Goal: Information Seeking & Learning: Learn about a topic

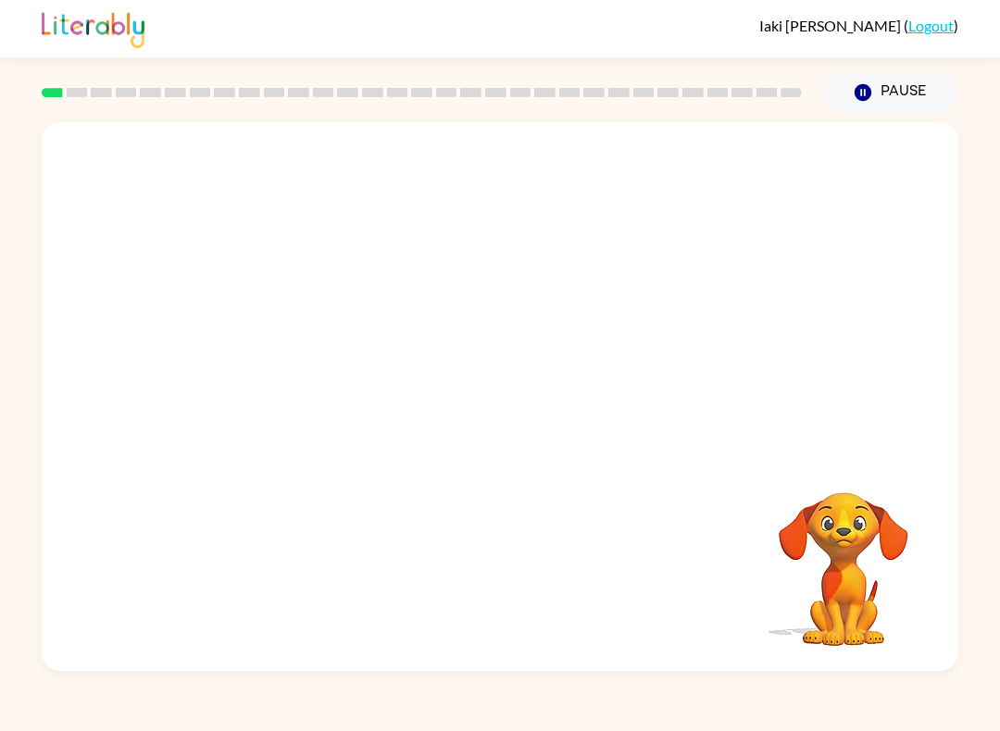
click at [860, 351] on div "Your browser must support playing .mp4 files to use Literably. Please try using…" at bounding box center [500, 396] width 916 height 549
click at [516, 431] on button "button" at bounding box center [500, 406] width 118 height 68
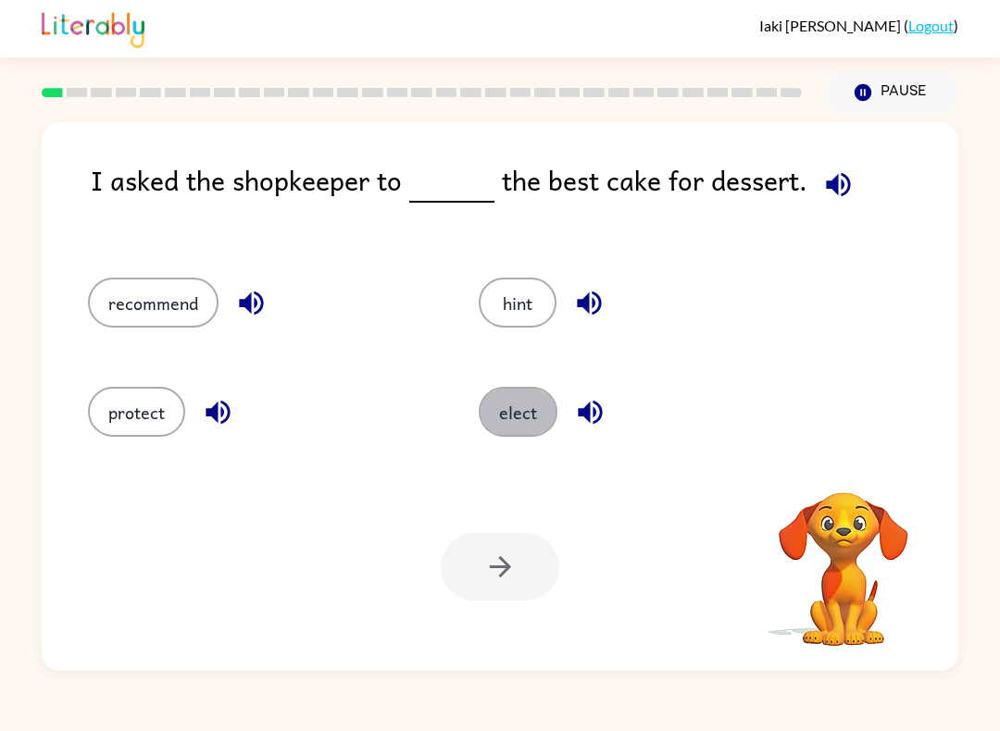
click at [528, 410] on button "elect" at bounding box center [517, 412] width 79 height 50
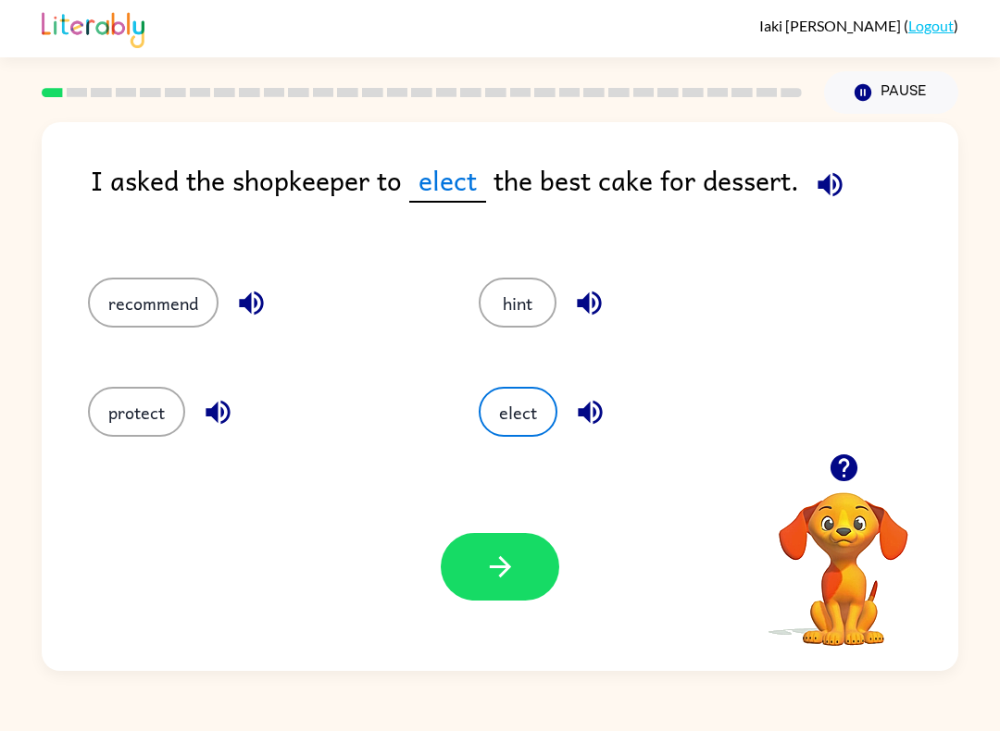
click at [114, 314] on button "recommend" at bounding box center [153, 303] width 130 height 50
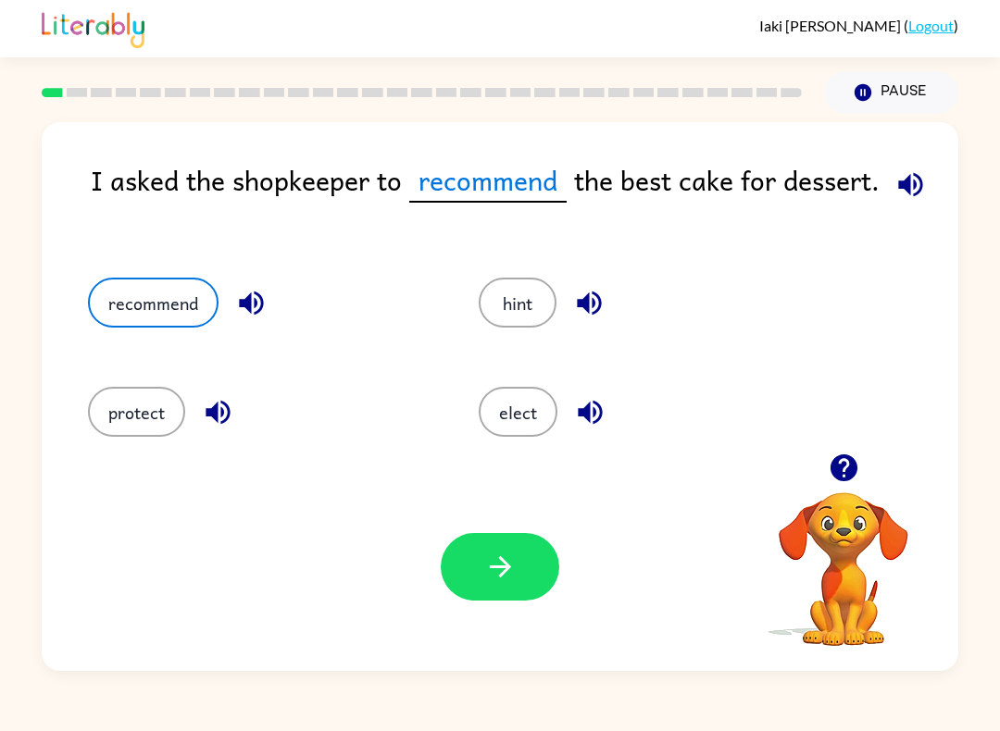
click at [104, 434] on button "protect" at bounding box center [136, 412] width 97 height 50
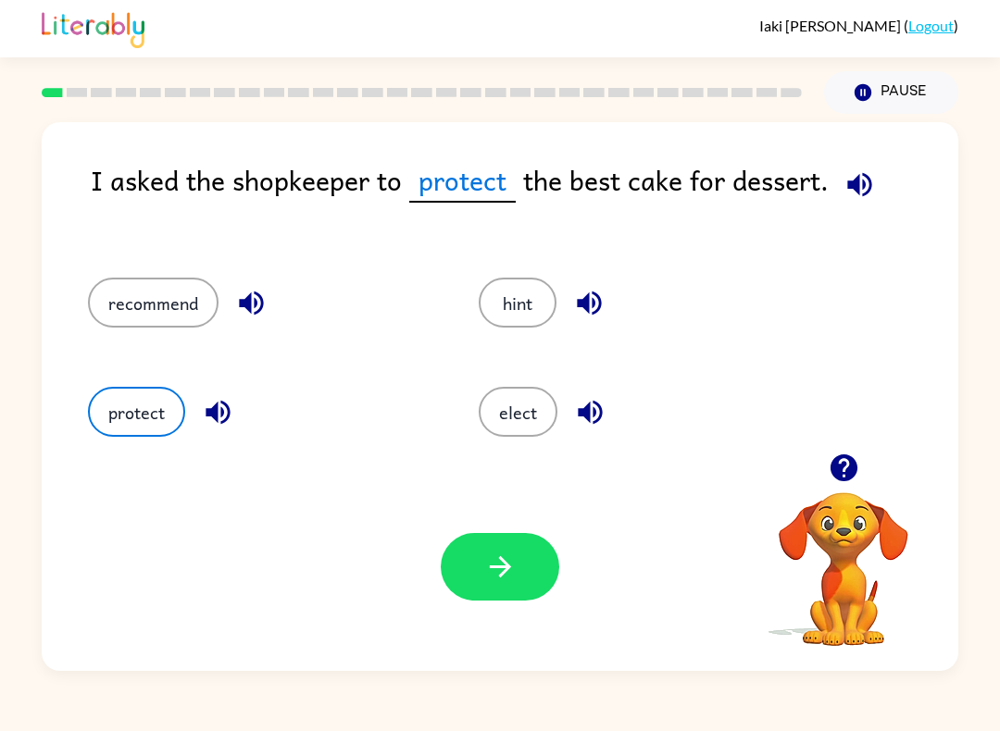
click at [107, 285] on button "recommend" at bounding box center [153, 303] width 130 height 50
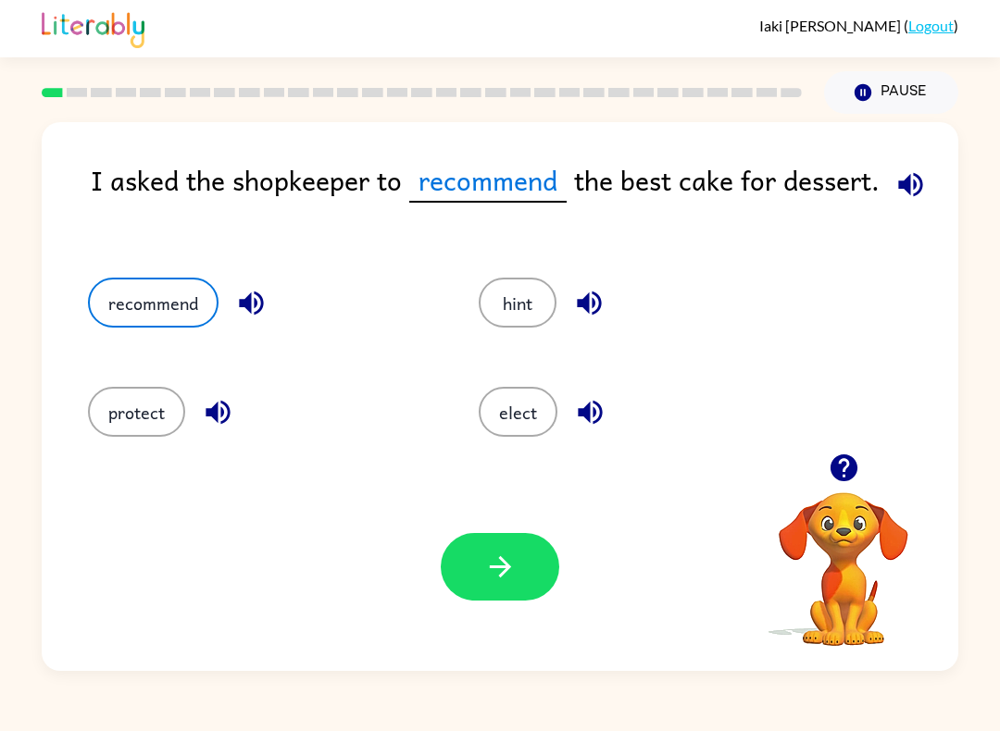
click at [512, 545] on button "button" at bounding box center [500, 567] width 118 height 68
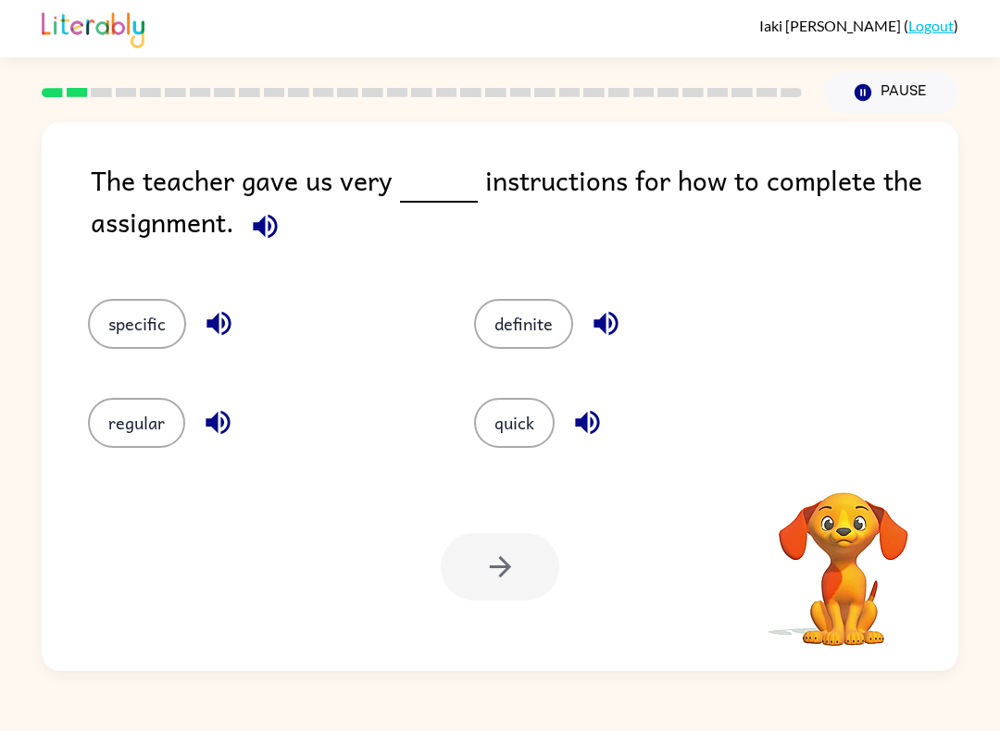
click at [860, 492] on video "Your browser must support playing .mp4 files to use Literably. Please try using…" at bounding box center [843, 556] width 185 height 185
click at [114, 340] on button "specific" at bounding box center [137, 324] width 98 height 50
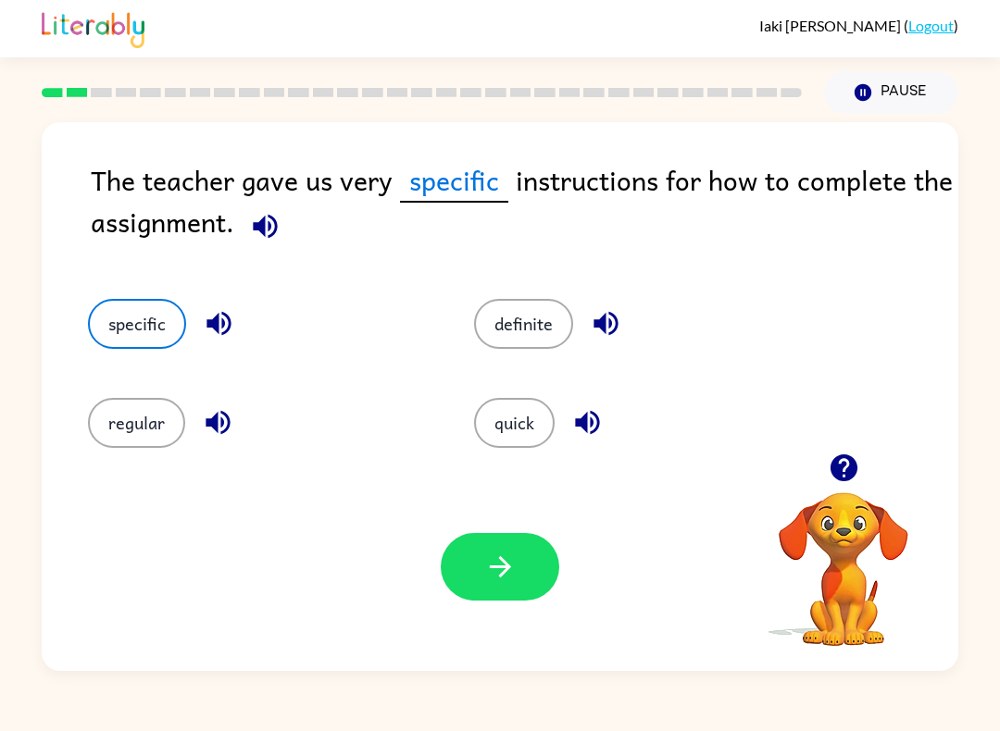
click at [598, 329] on icon "button" at bounding box center [605, 324] width 24 height 24
click at [600, 416] on icon "button" at bounding box center [587, 422] width 32 height 32
click at [220, 421] on icon "button" at bounding box center [218, 422] width 32 height 32
click at [212, 330] on icon "button" at bounding box center [219, 323] width 32 height 32
click at [477, 584] on button "button" at bounding box center [500, 567] width 118 height 68
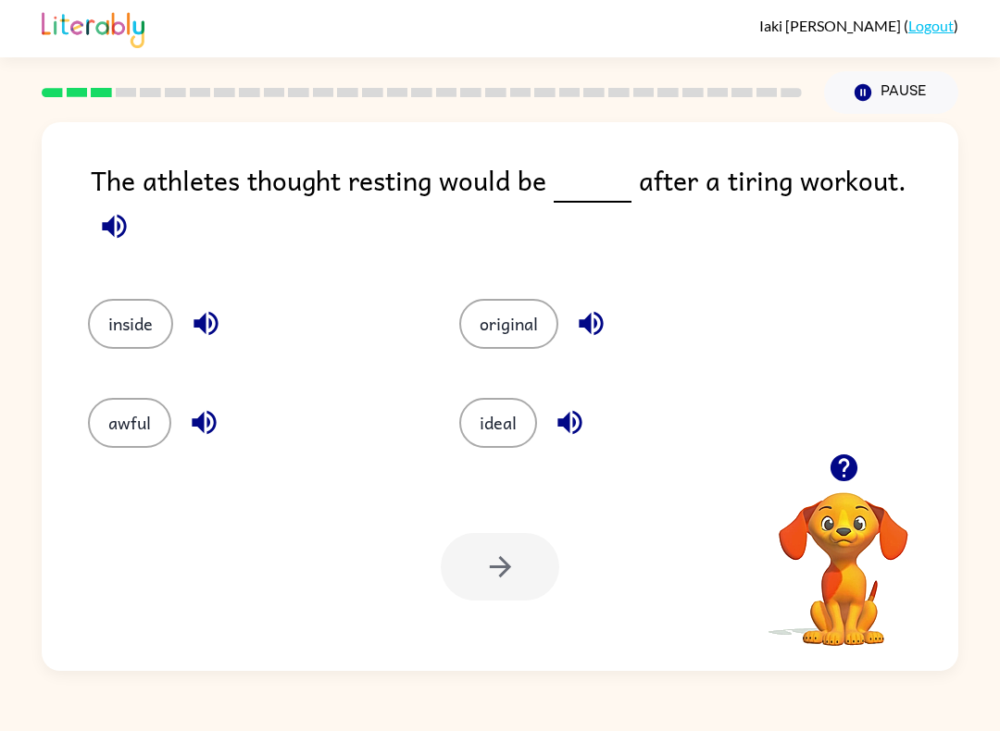
click at [130, 210] on icon "button" at bounding box center [114, 226] width 32 height 32
click at [189, 300] on button "button" at bounding box center [205, 323] width 47 height 47
click at [607, 312] on icon "button" at bounding box center [591, 323] width 32 height 32
click at [578, 411] on icon "button" at bounding box center [569, 423] width 24 height 24
click at [578, 413] on icon "button" at bounding box center [569, 422] width 32 height 32
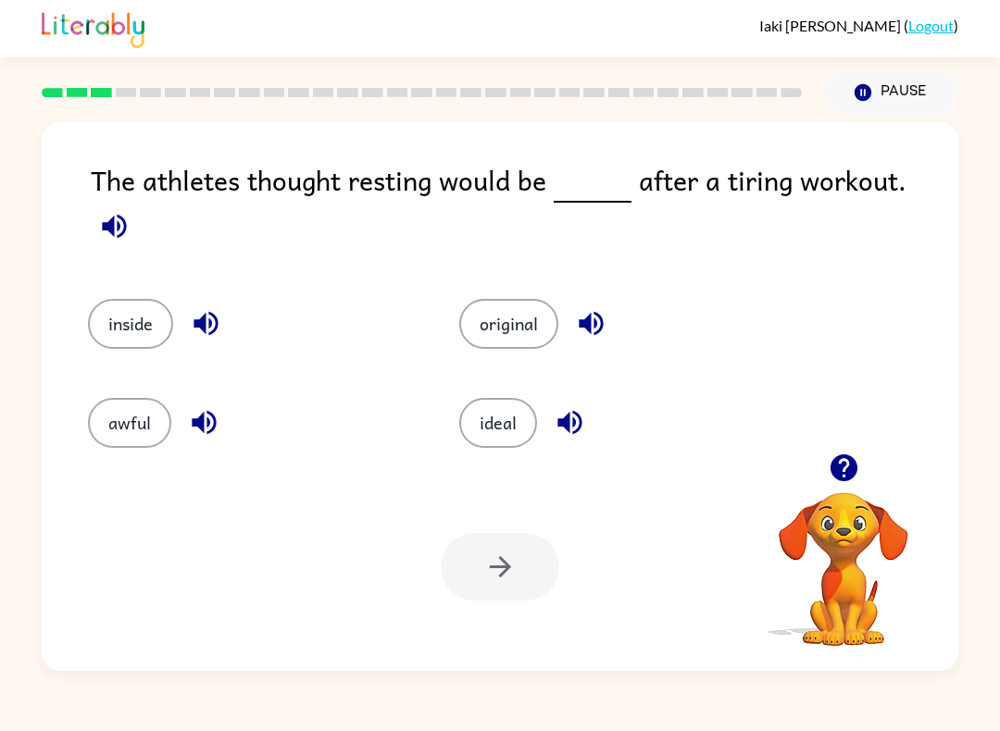
click at [569, 406] on icon "button" at bounding box center [569, 422] width 32 height 32
click at [198, 416] on icon "button" at bounding box center [204, 423] width 24 height 24
click at [213, 406] on icon "button" at bounding box center [204, 422] width 32 height 32
click at [209, 413] on icon "button" at bounding box center [204, 423] width 24 height 24
click at [201, 414] on icon "button" at bounding box center [204, 423] width 24 height 24
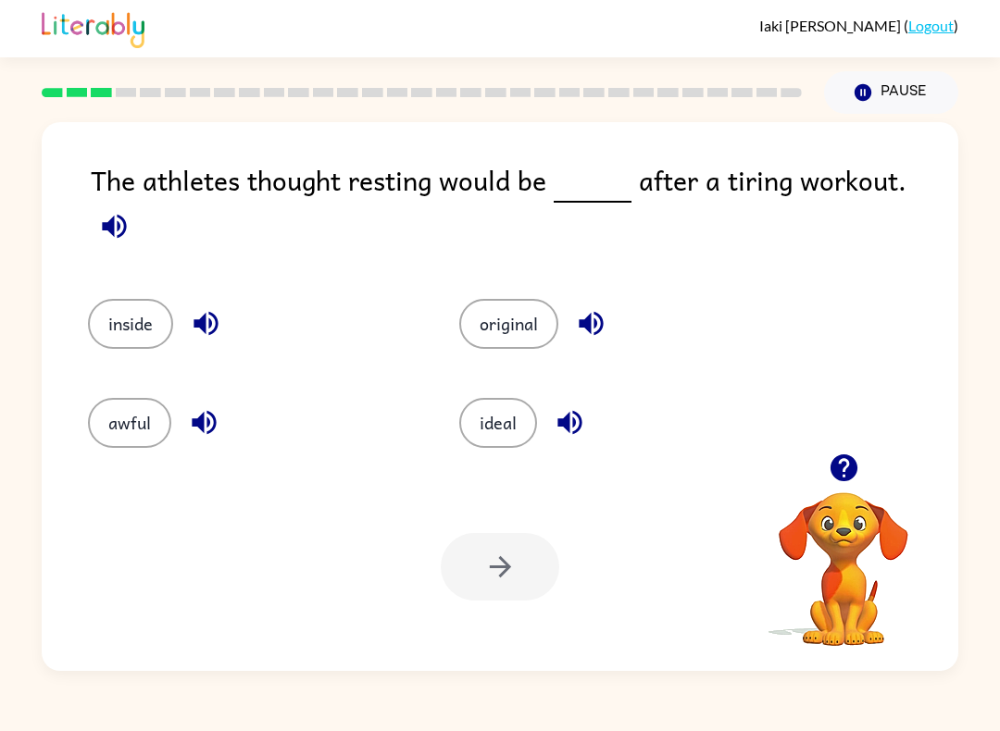
click at [129, 421] on button "awful" at bounding box center [129, 423] width 83 height 50
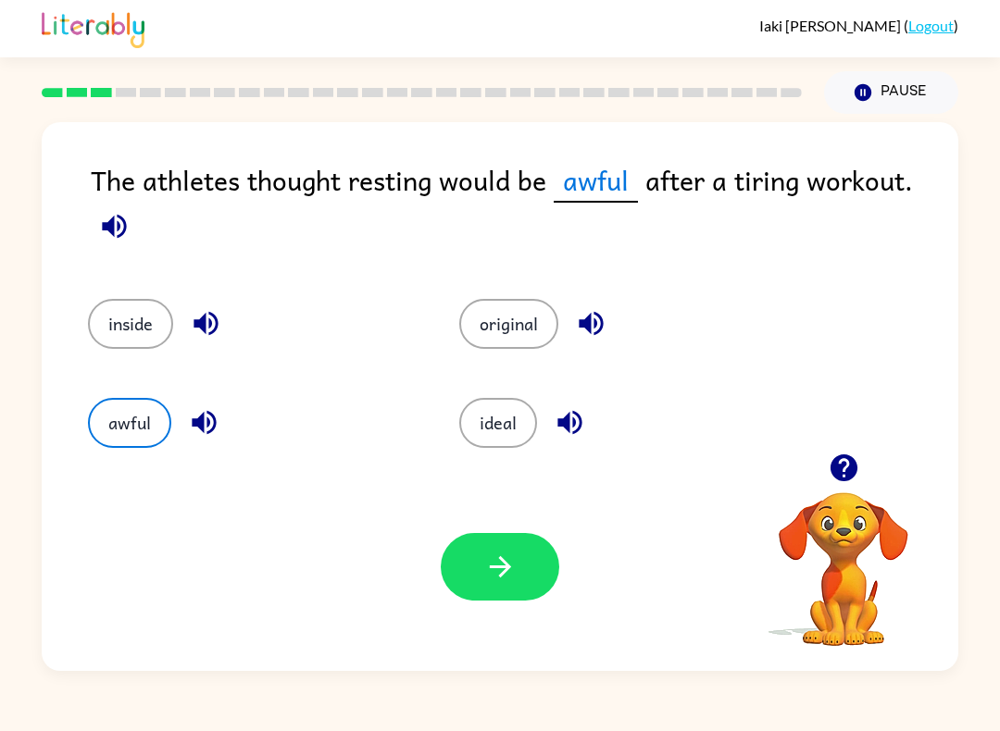
click at [505, 582] on icon "button" at bounding box center [500, 567] width 32 height 32
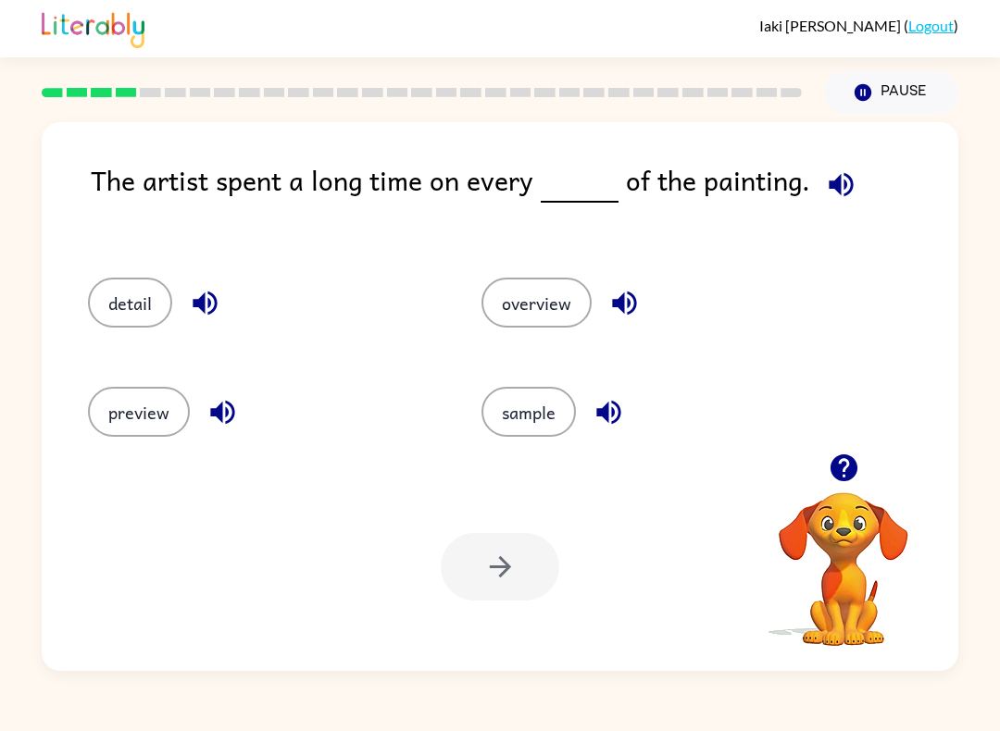
click at [118, 292] on button "detail" at bounding box center [130, 303] width 84 height 50
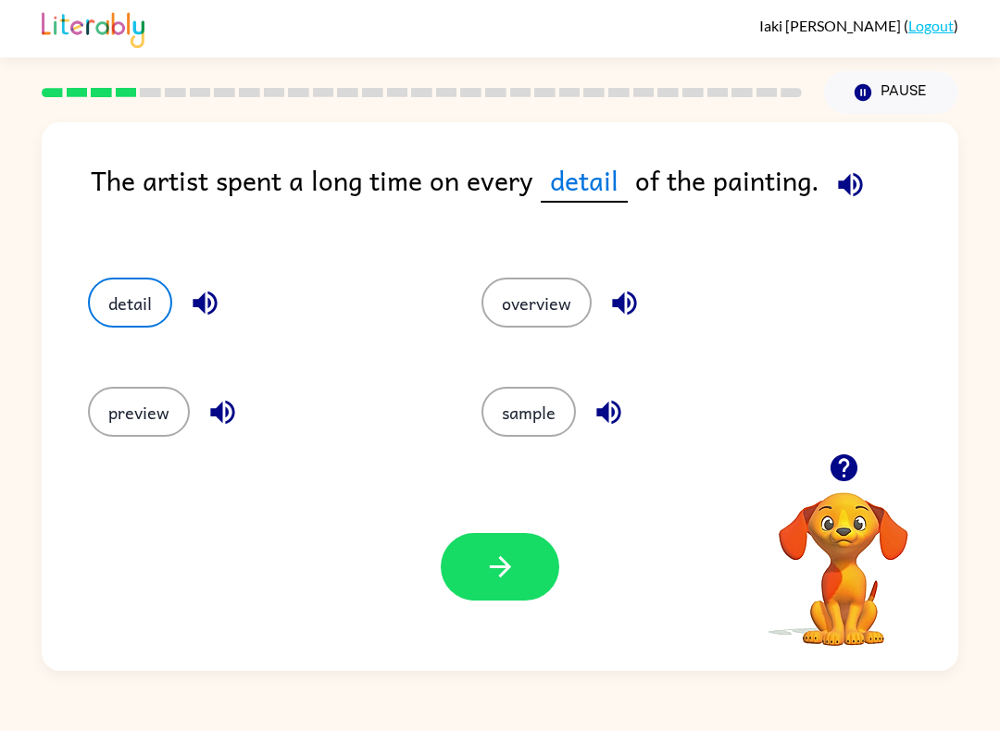
click at [481, 581] on button "button" at bounding box center [500, 567] width 118 height 68
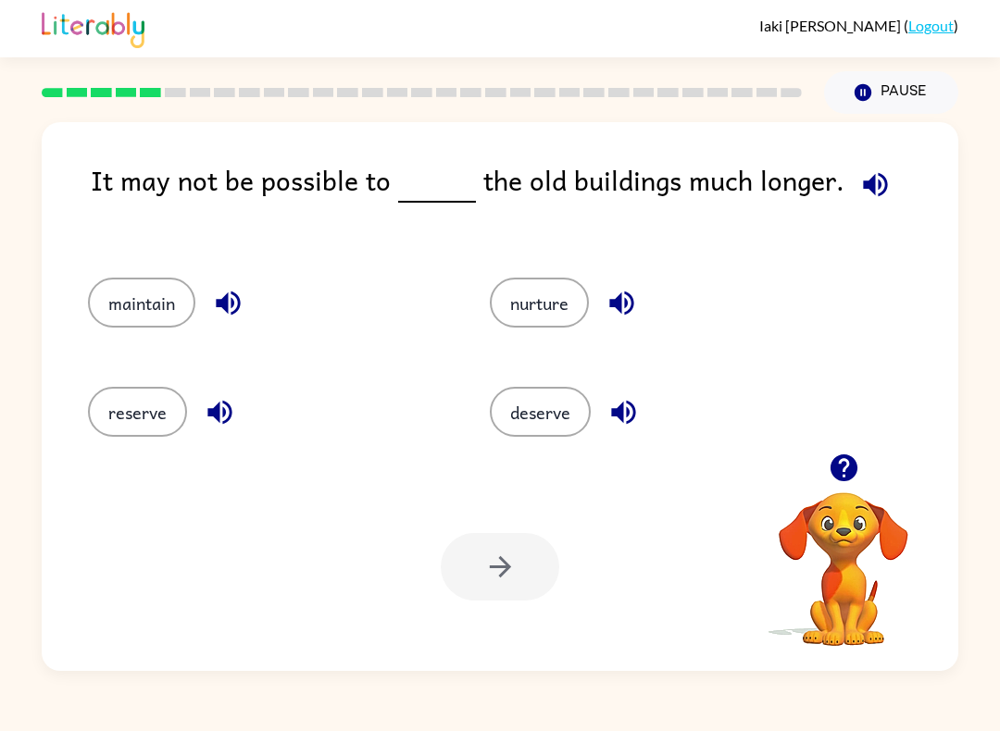
click at [600, 305] on button "button" at bounding box center [621, 302] width 47 height 47
click at [626, 416] on icon "button" at bounding box center [623, 412] width 32 height 32
click at [149, 287] on button "maintain" at bounding box center [141, 303] width 107 height 50
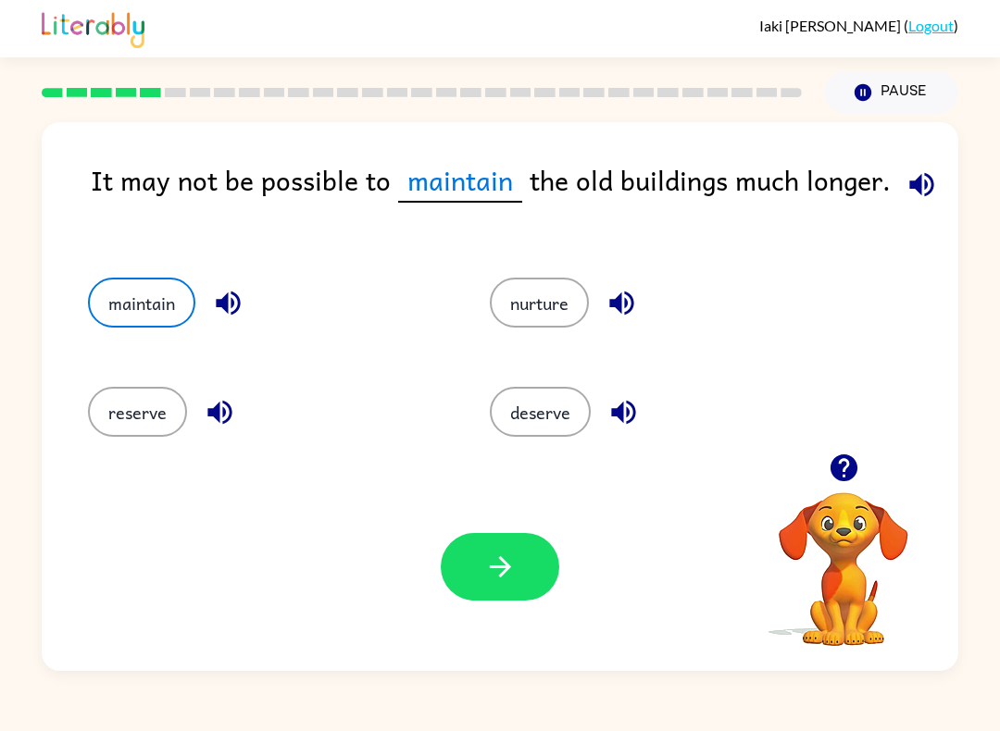
click at [922, 191] on icon "button" at bounding box center [921, 184] width 32 height 32
click at [527, 558] on button "button" at bounding box center [500, 567] width 118 height 68
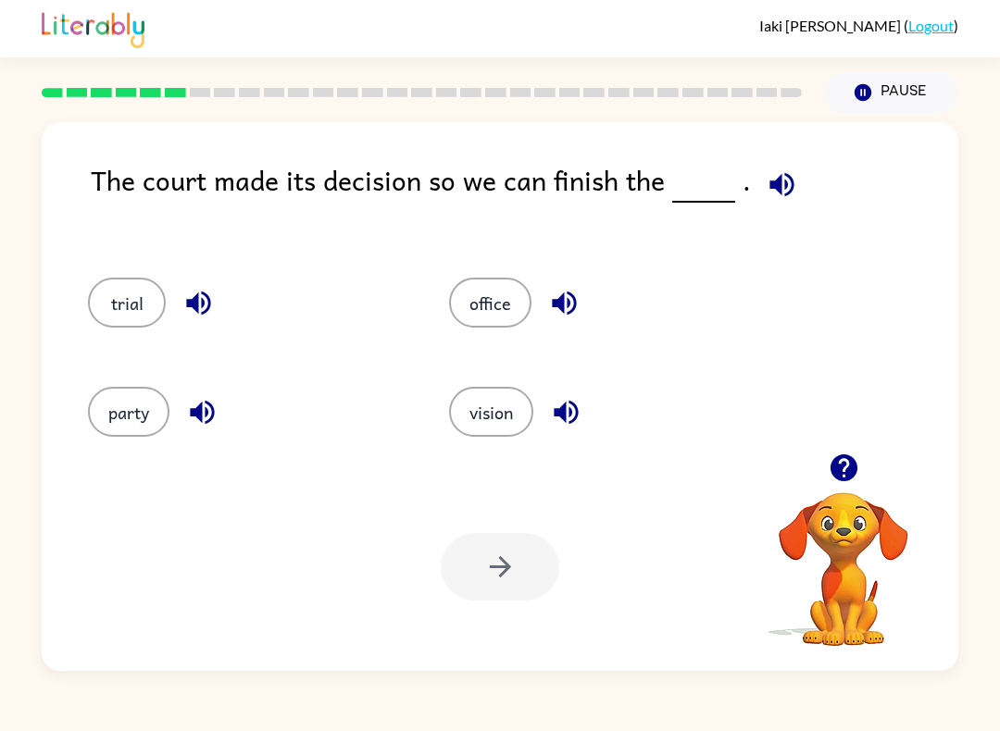
click at [785, 173] on icon "button" at bounding box center [781, 184] width 32 height 32
click at [197, 410] on icon "button" at bounding box center [202, 413] width 24 height 24
click at [205, 267] on div "trial" at bounding box center [233, 296] width 361 height 109
click at [204, 267] on div "trial" at bounding box center [233, 296] width 361 height 109
click at [211, 322] on button "button" at bounding box center [198, 302] width 47 height 47
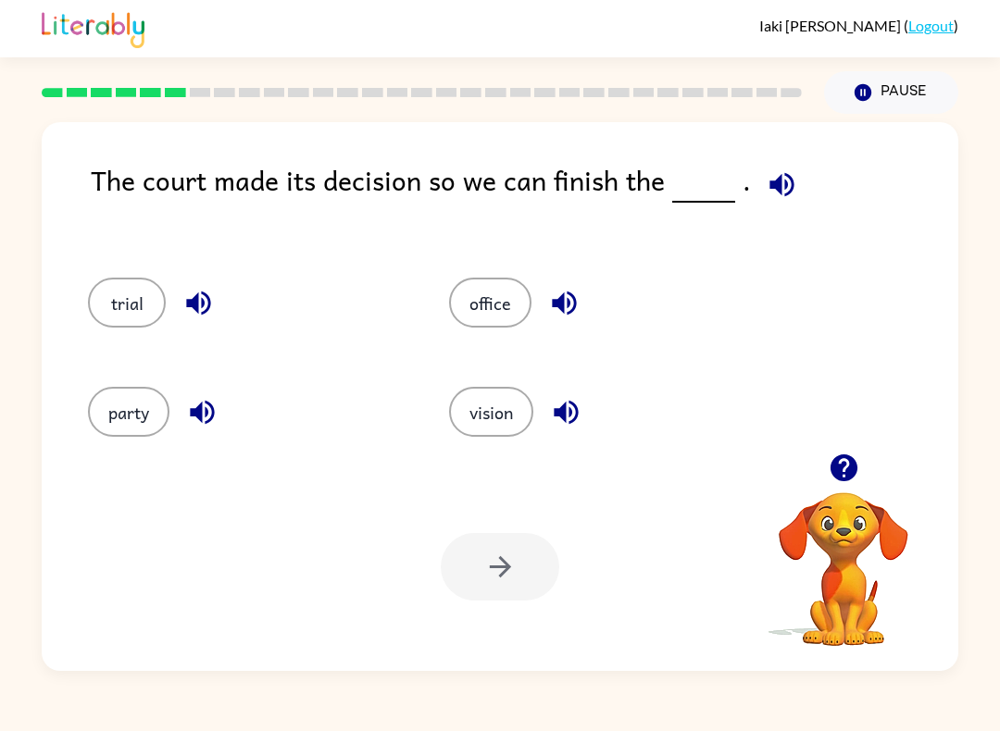
click at [210, 322] on button "button" at bounding box center [198, 302] width 47 height 47
click at [210, 290] on icon "button" at bounding box center [198, 303] width 32 height 32
click at [549, 287] on button "button" at bounding box center [563, 302] width 47 height 47
click at [545, 283] on div "office" at bounding box center [608, 303] width 318 height 50
click at [564, 425] on icon "button" at bounding box center [566, 412] width 32 height 32
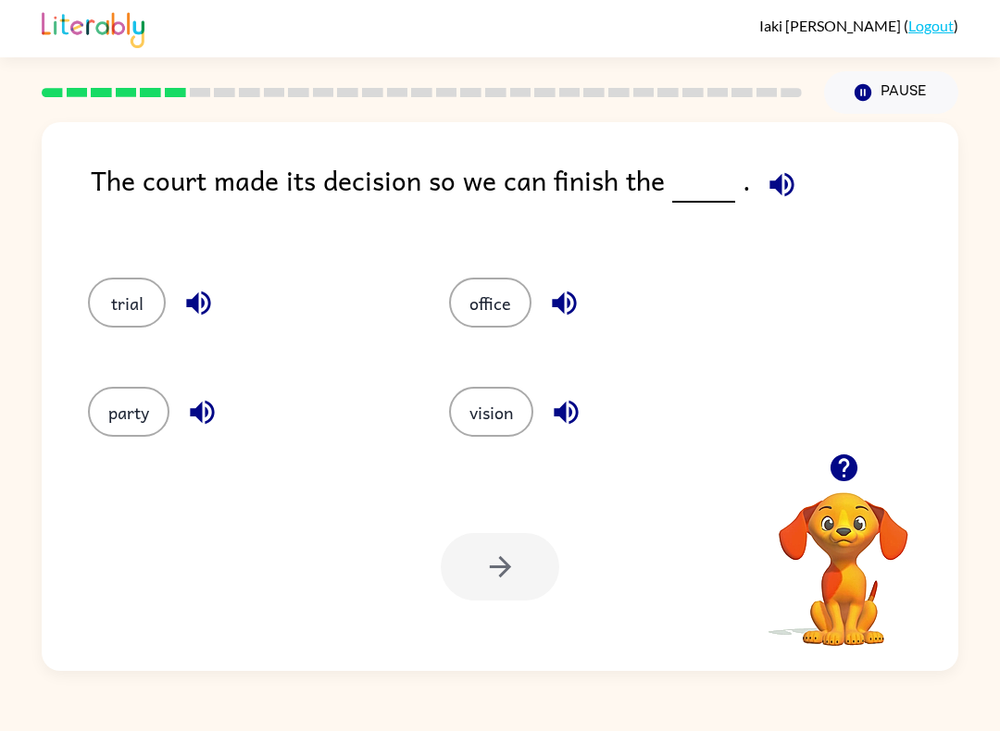
click at [138, 322] on button "trial" at bounding box center [127, 303] width 78 height 50
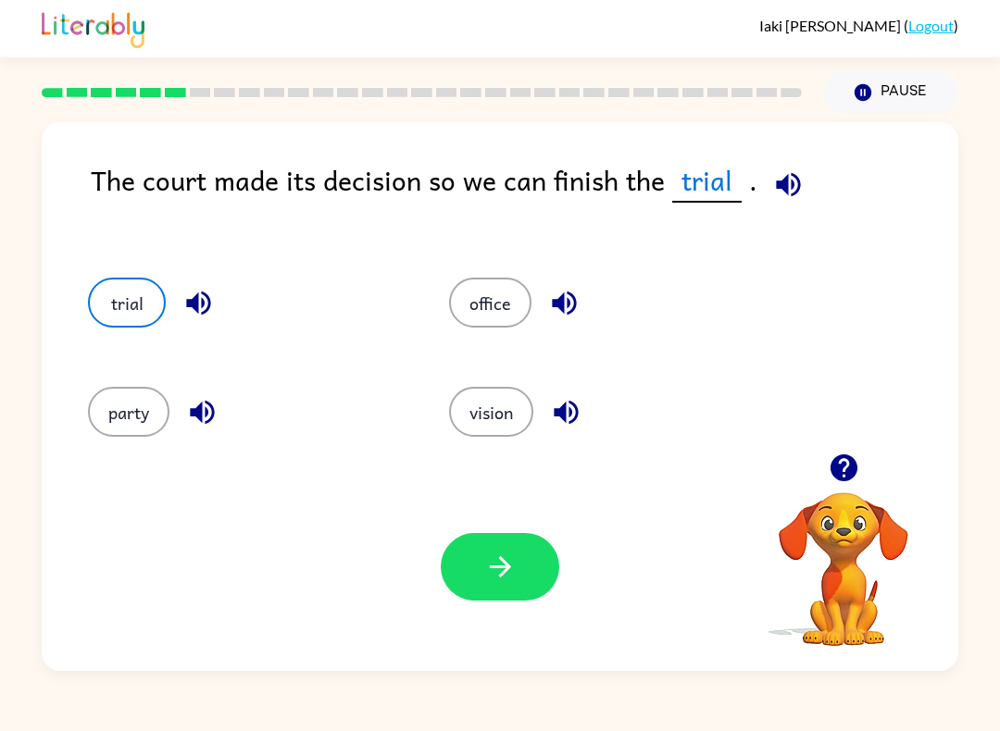
click at [487, 600] on button "button" at bounding box center [500, 567] width 118 height 68
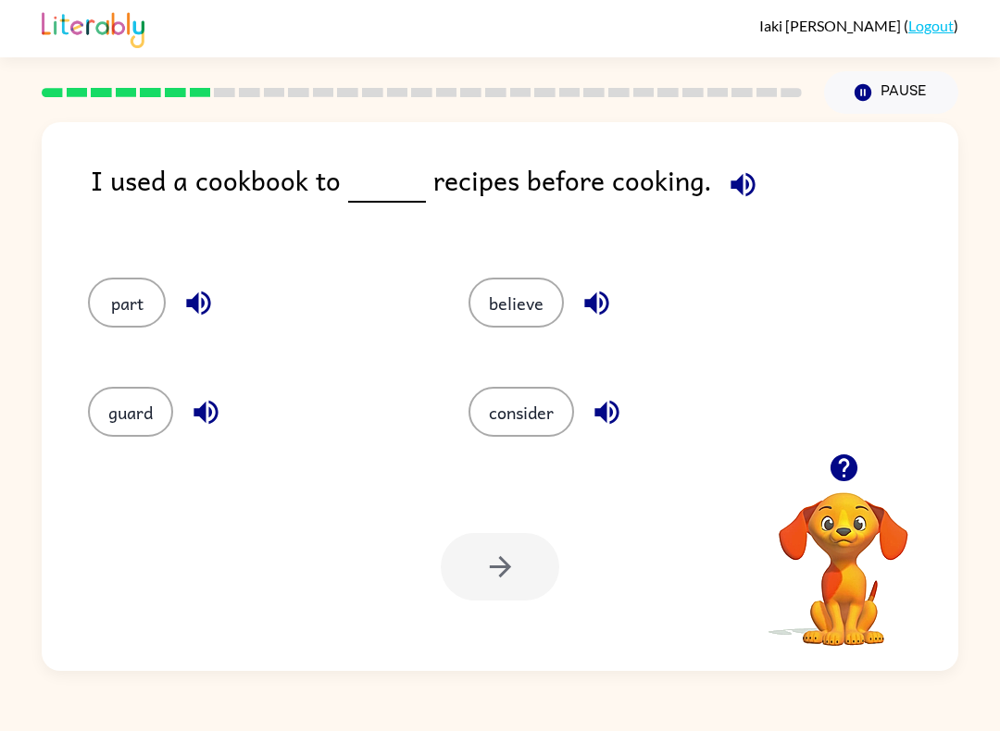
click at [727, 200] on icon "button" at bounding box center [743, 184] width 32 height 32
click at [504, 410] on button "consider" at bounding box center [521, 412] width 106 height 50
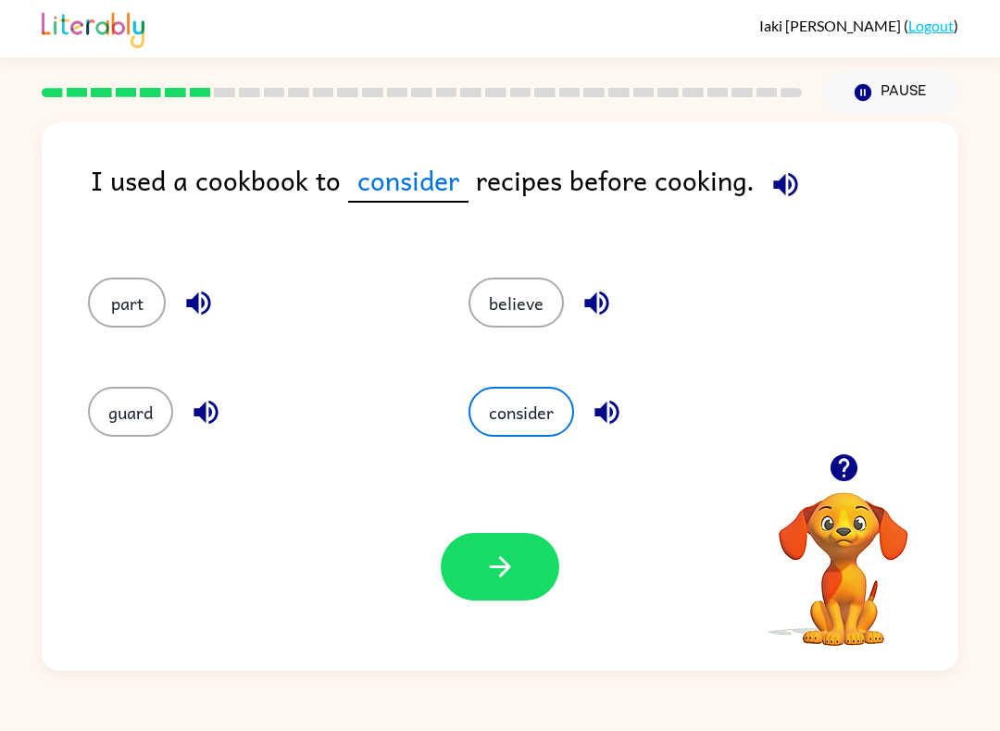
click at [562, 529] on div "Your browser must support playing .mp4 files to use Literably. Please try using…" at bounding box center [500, 567] width 916 height 208
click at [521, 586] on button "button" at bounding box center [500, 567] width 118 height 68
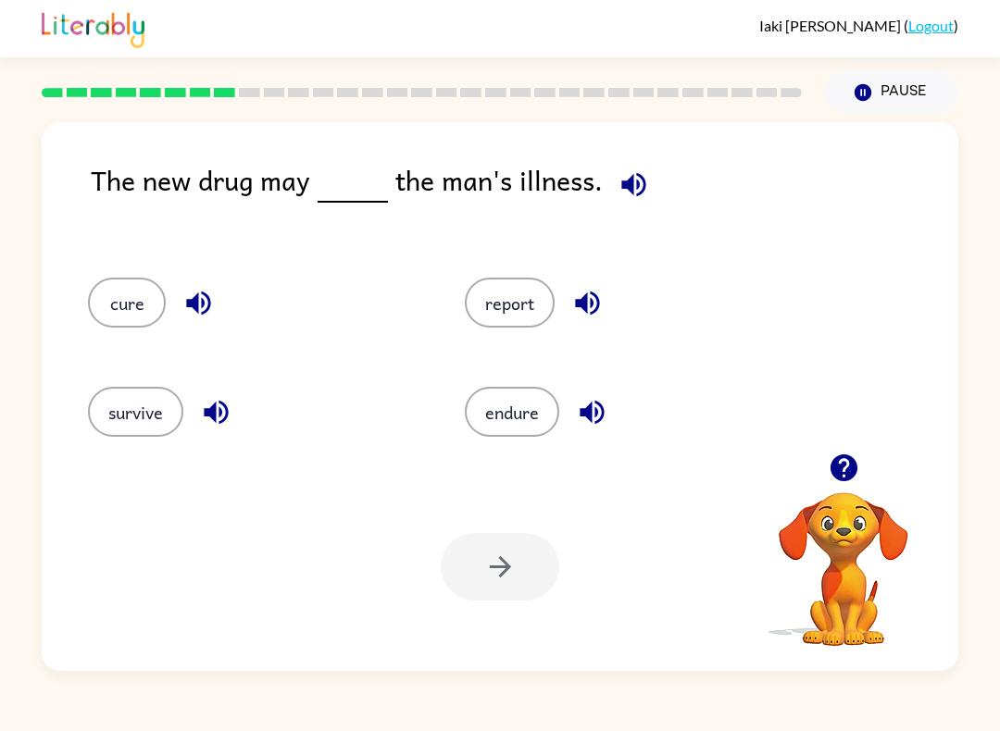
click at [624, 193] on icon "button" at bounding box center [633, 184] width 32 height 32
click at [126, 263] on div "cure" at bounding box center [241, 296] width 377 height 109
click at [136, 303] on button "cure" at bounding box center [127, 303] width 78 height 50
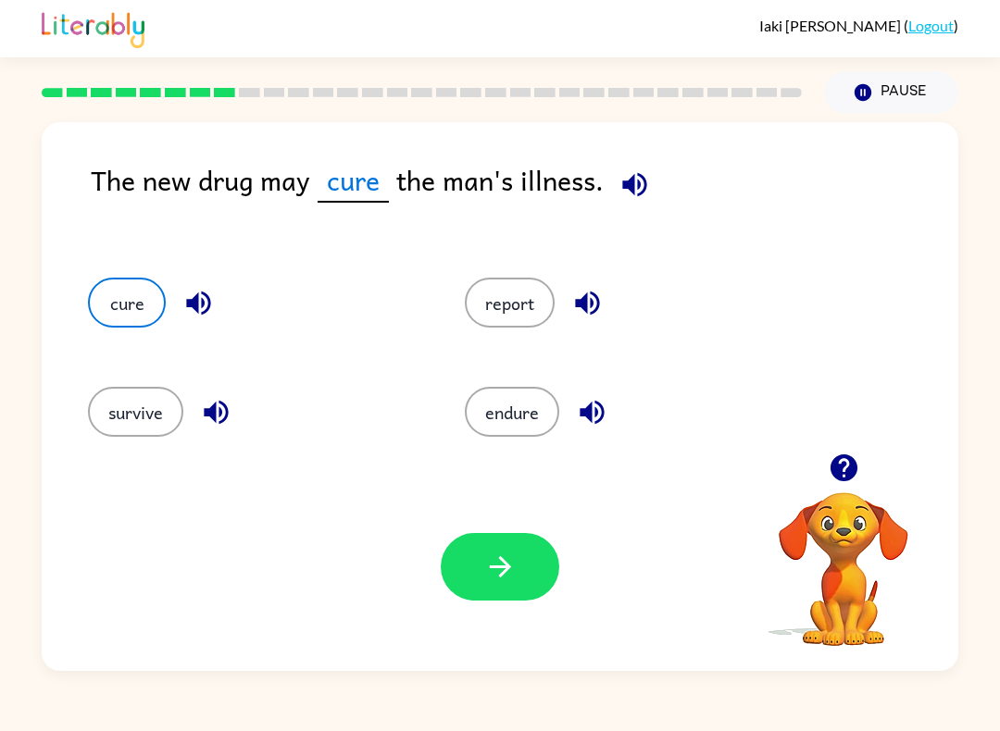
click at [158, 412] on button "survive" at bounding box center [135, 412] width 95 height 50
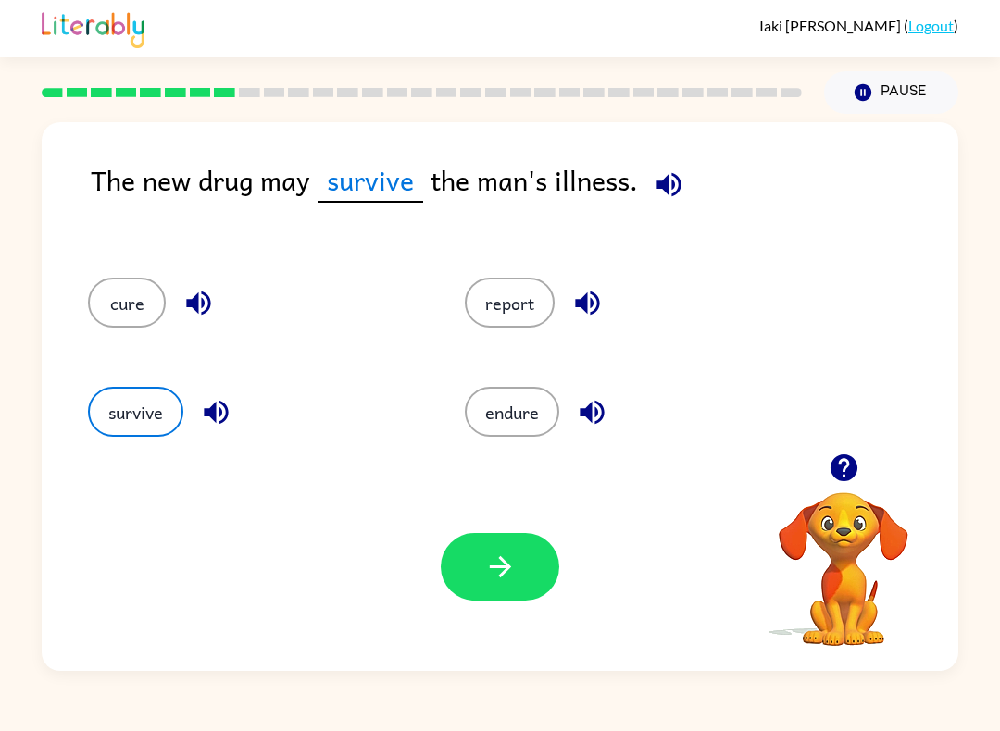
click at [548, 255] on div "report" at bounding box center [617, 296] width 377 height 109
click at [487, 578] on icon "button" at bounding box center [500, 567] width 32 height 32
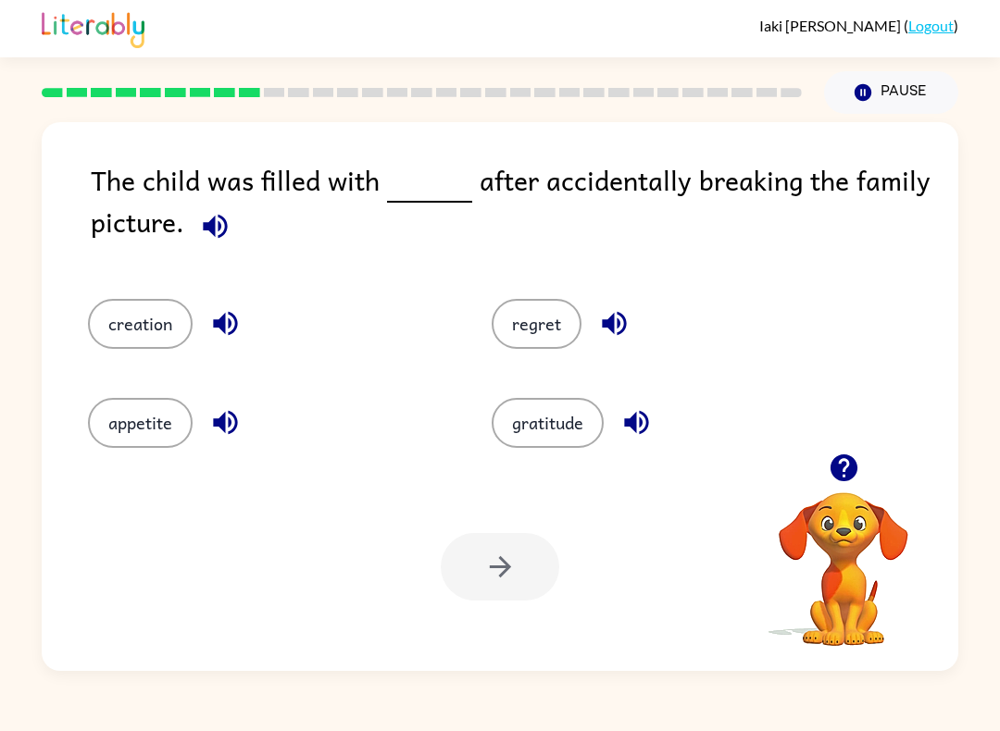
click at [226, 429] on icon "button" at bounding box center [225, 423] width 24 height 24
click at [234, 292] on div "creation" at bounding box center [255, 313] width 404 height 99
click at [593, 315] on button "button" at bounding box center [613, 323] width 47 height 47
click at [536, 321] on button "regret" at bounding box center [536, 324] width 90 height 50
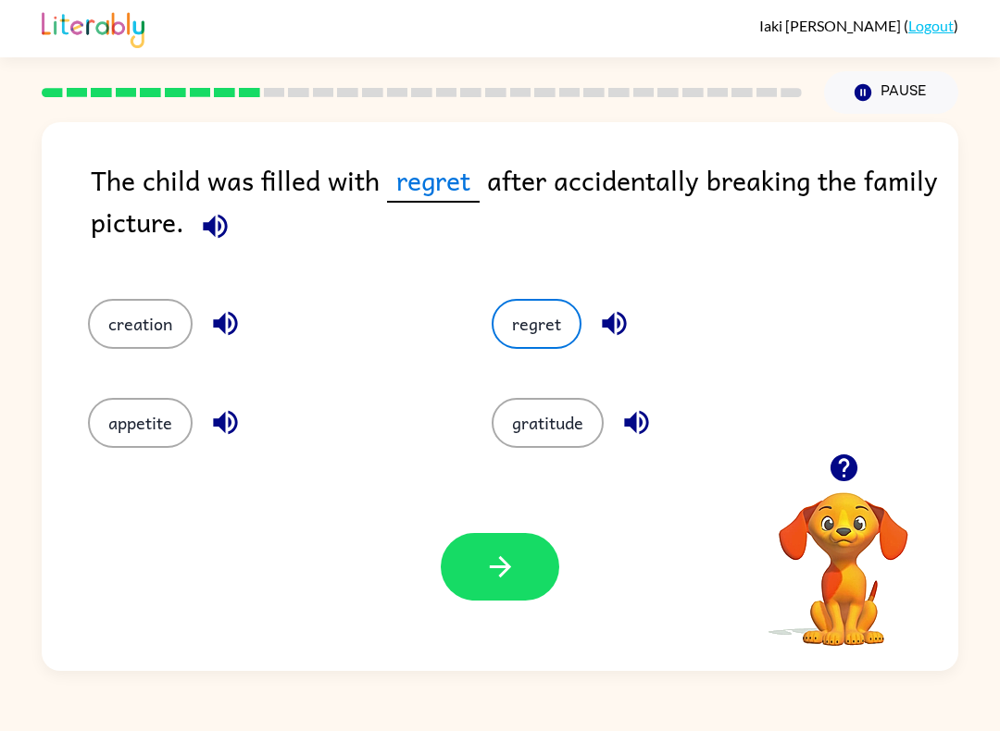
click at [470, 560] on button "button" at bounding box center [500, 567] width 118 height 68
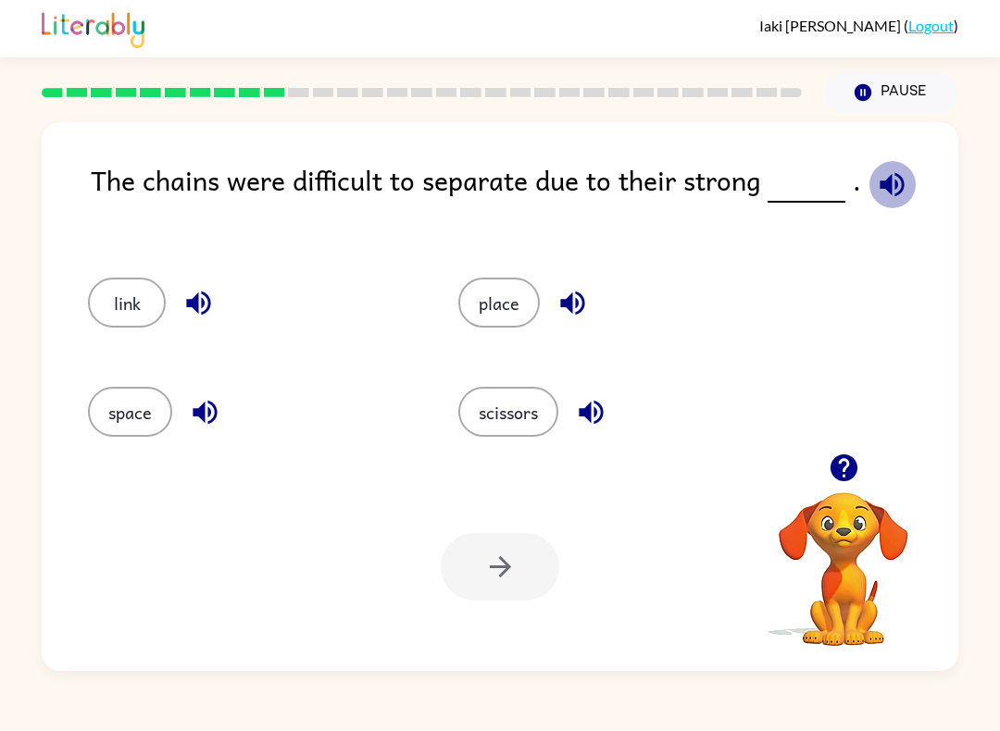
click at [888, 180] on icon "button" at bounding box center [892, 184] width 32 height 32
click at [112, 275] on div "link" at bounding box center [238, 296] width 370 height 109
click at [526, 289] on button "place" at bounding box center [498, 303] width 81 height 50
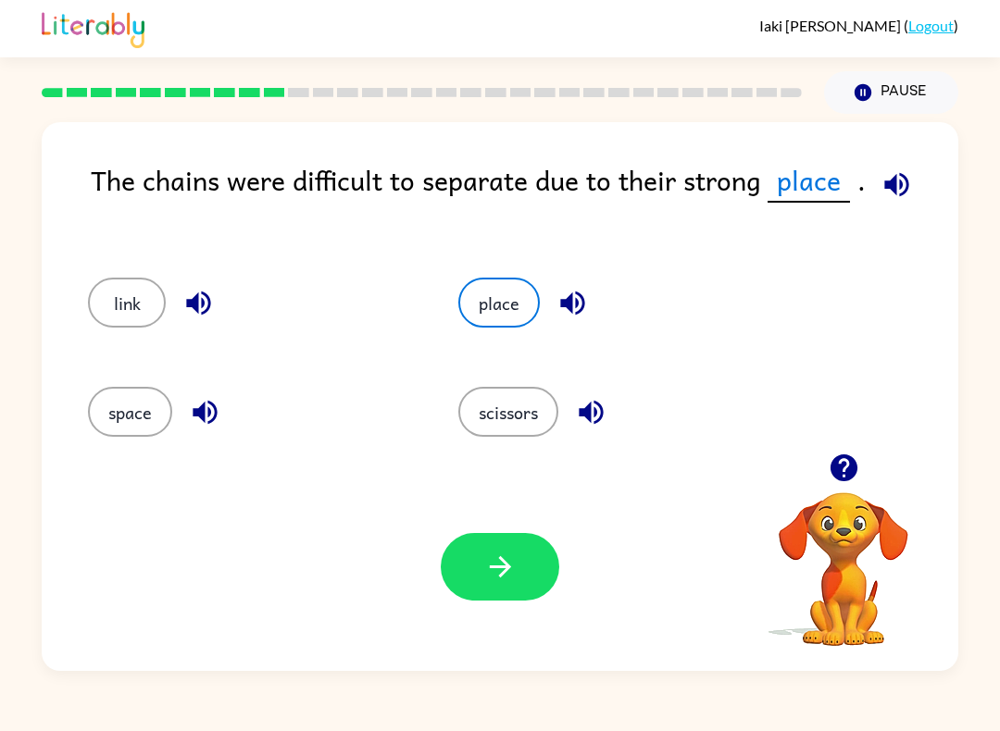
click at [503, 567] on icon "button" at bounding box center [499, 566] width 21 height 21
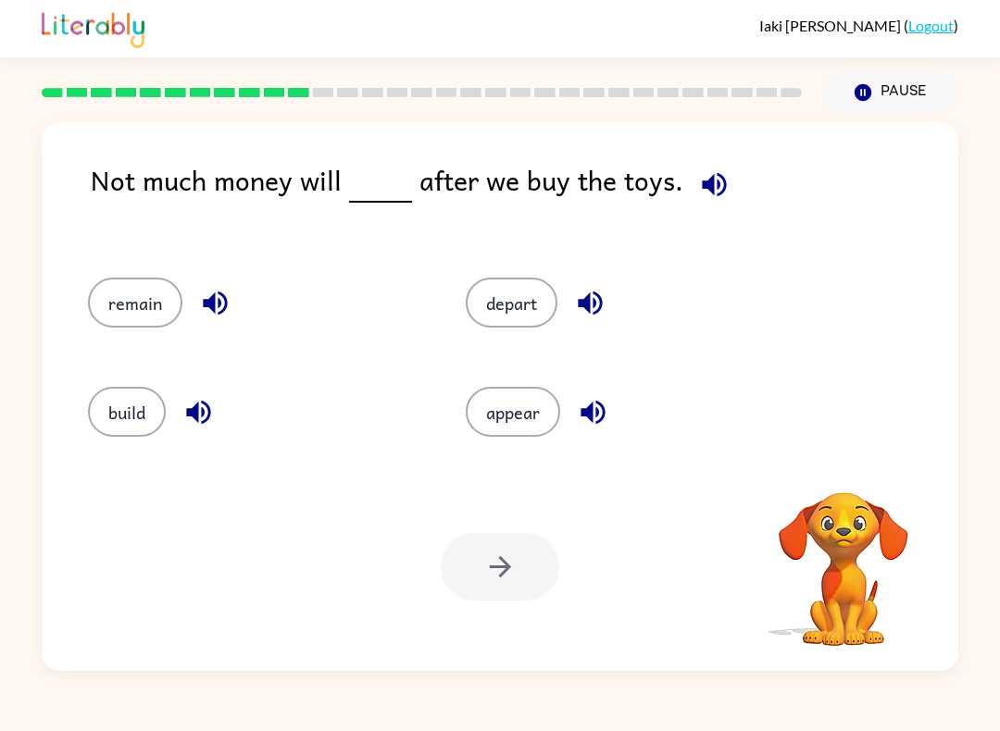
click at [702, 204] on button "button" at bounding box center [713, 184] width 47 height 47
click at [667, 162] on div "Not much money will after we buy the toys." at bounding box center [524, 199] width 867 height 81
click at [163, 283] on button "remain" at bounding box center [135, 303] width 94 height 50
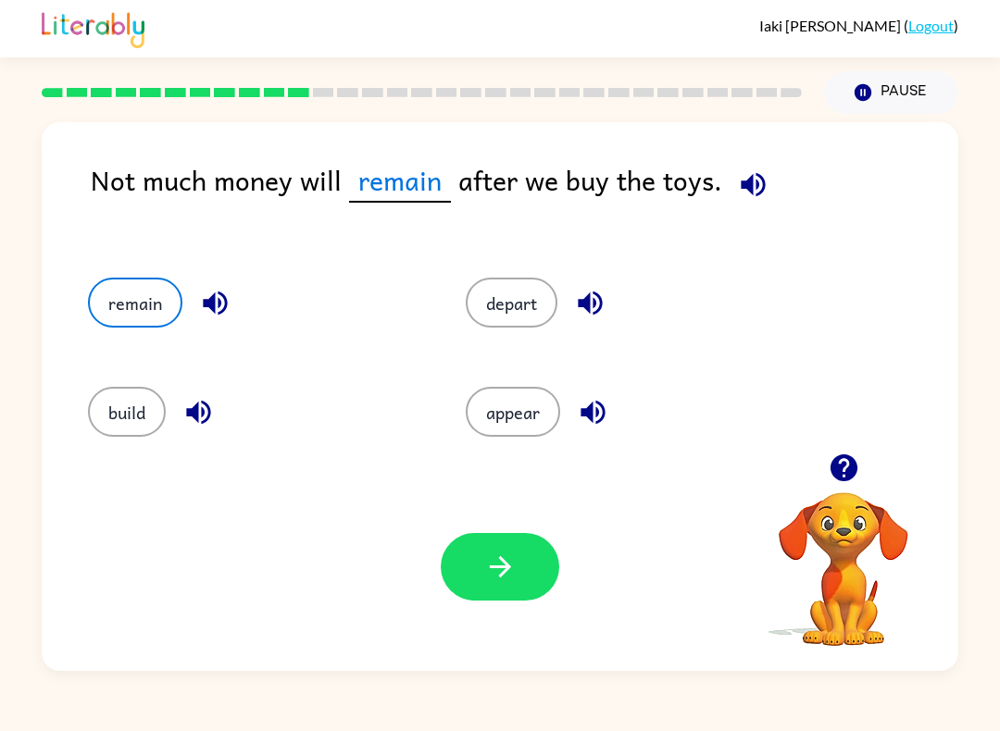
click at [480, 590] on button "button" at bounding box center [500, 567] width 118 height 68
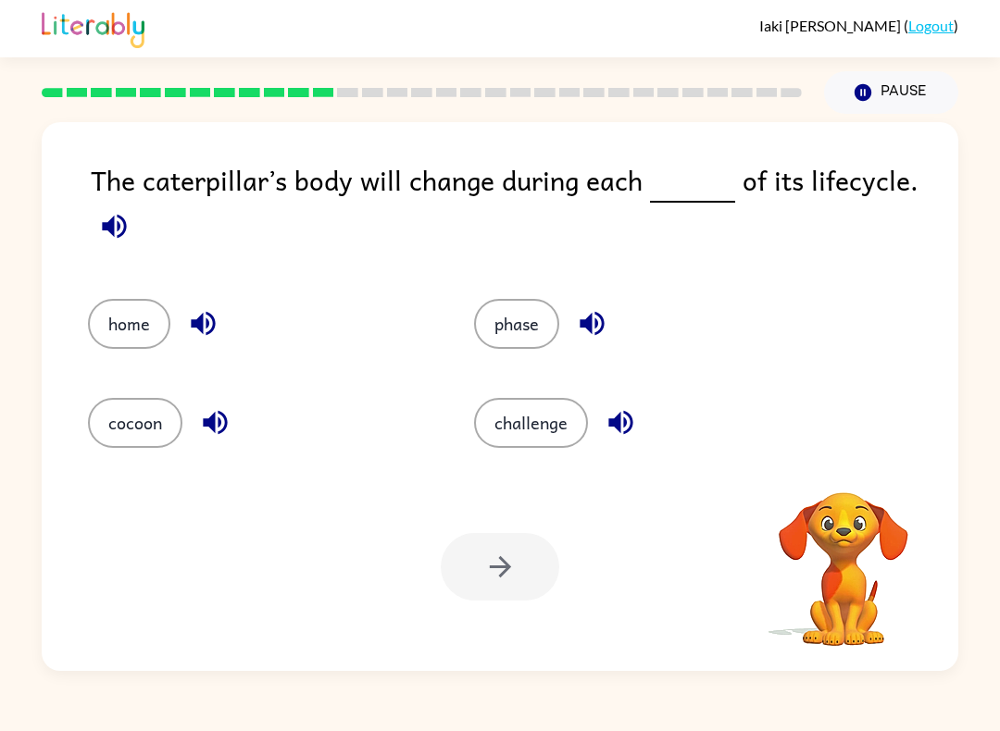
click at [107, 241] on icon "button" at bounding box center [114, 226] width 32 height 32
click at [513, 338] on button "phase" at bounding box center [516, 324] width 85 height 50
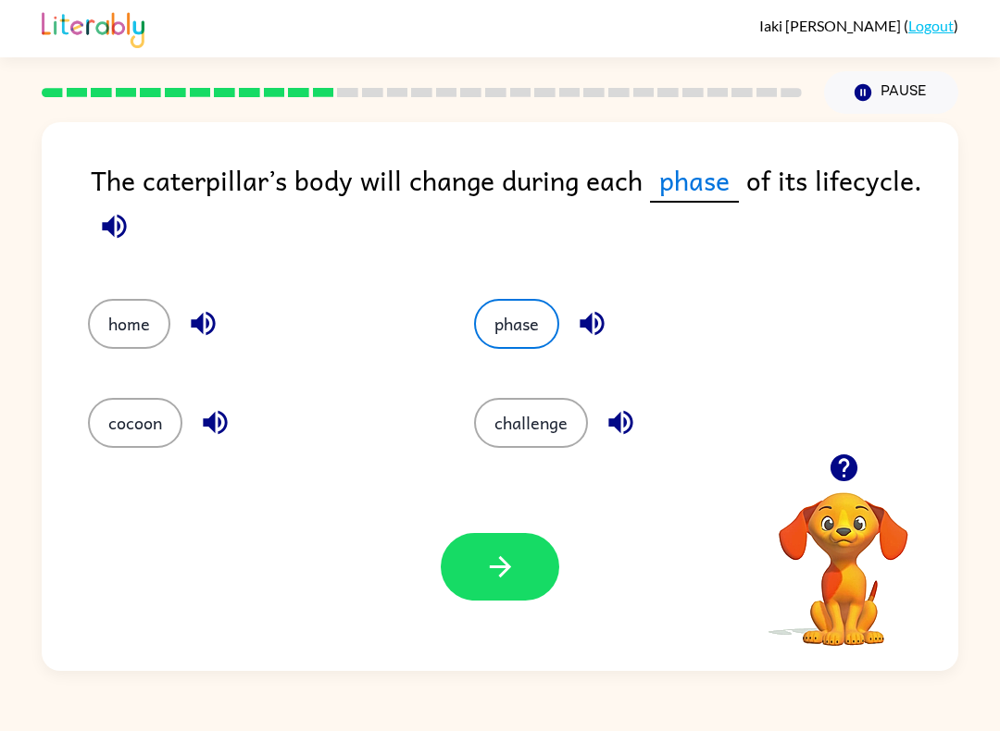
click at [521, 563] on button "button" at bounding box center [500, 567] width 118 height 68
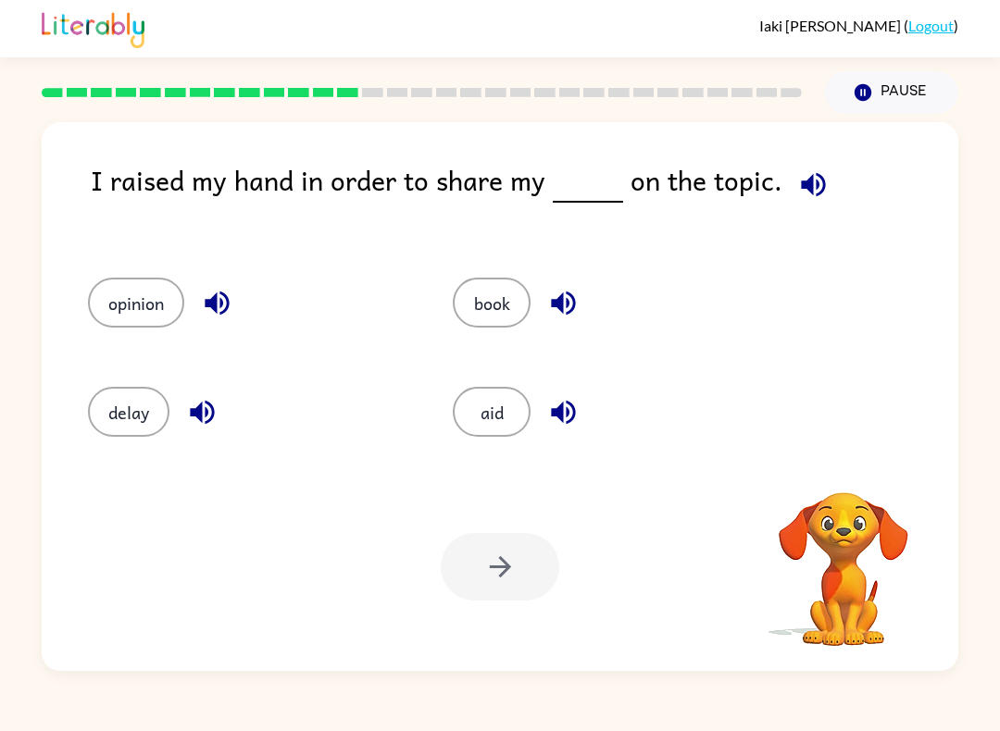
click at [815, 198] on icon "button" at bounding box center [813, 184] width 32 height 32
click at [806, 193] on icon "button" at bounding box center [813, 184] width 32 height 32
click at [816, 190] on icon "button" at bounding box center [813, 184] width 32 height 32
click at [165, 306] on button "opinion" at bounding box center [136, 303] width 96 height 50
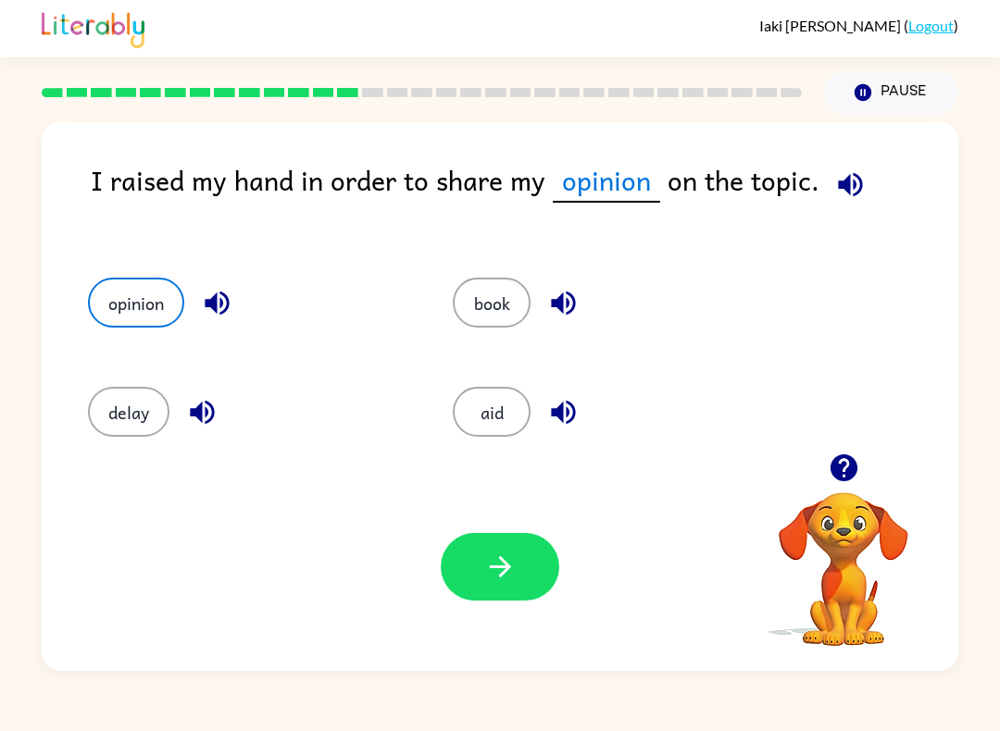
click at [513, 590] on button "button" at bounding box center [500, 567] width 118 height 68
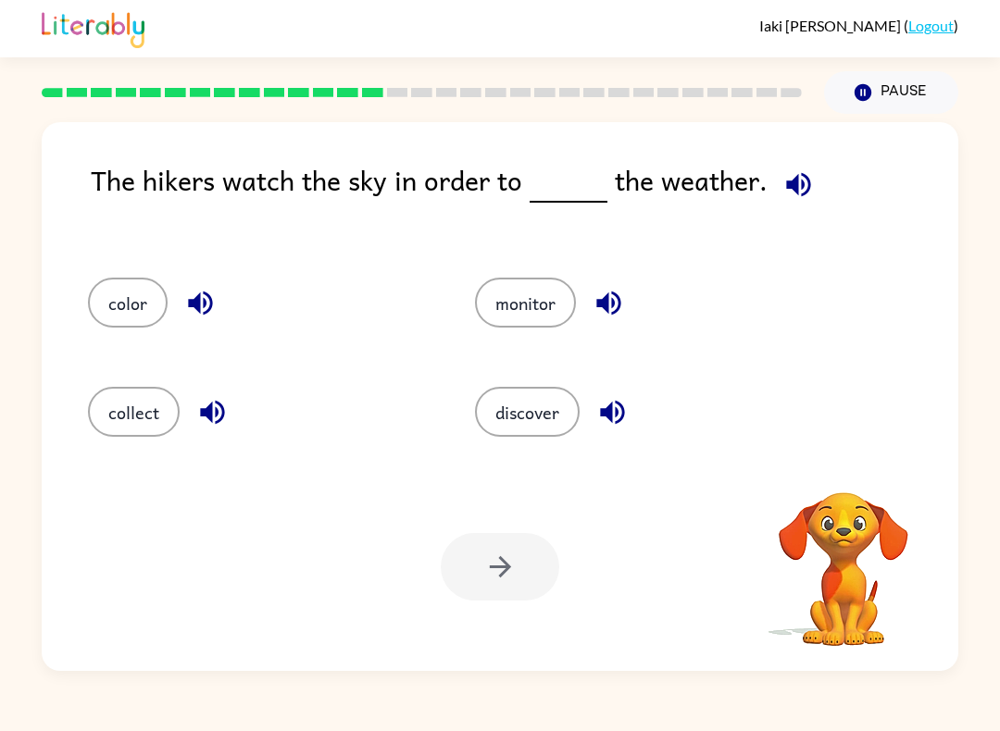
click at [791, 194] on icon "button" at bounding box center [798, 184] width 24 height 24
click at [791, 203] on button "button" at bounding box center [798, 184] width 47 height 47
click at [524, 391] on button "discover" at bounding box center [527, 412] width 105 height 50
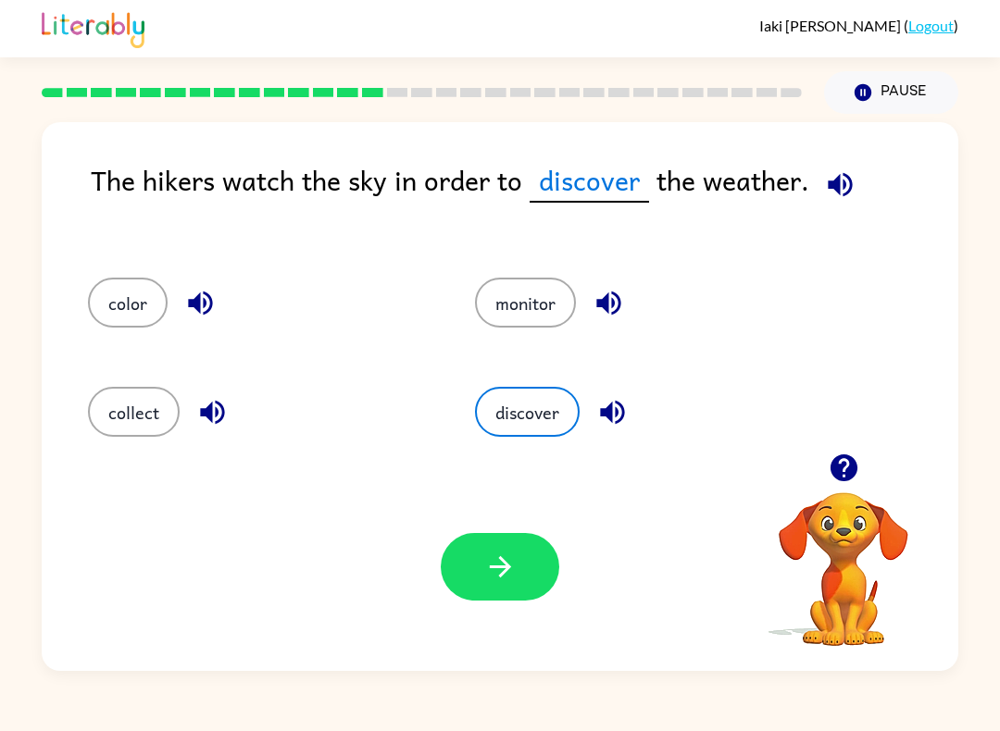
click at [519, 540] on button "button" at bounding box center [500, 567] width 118 height 68
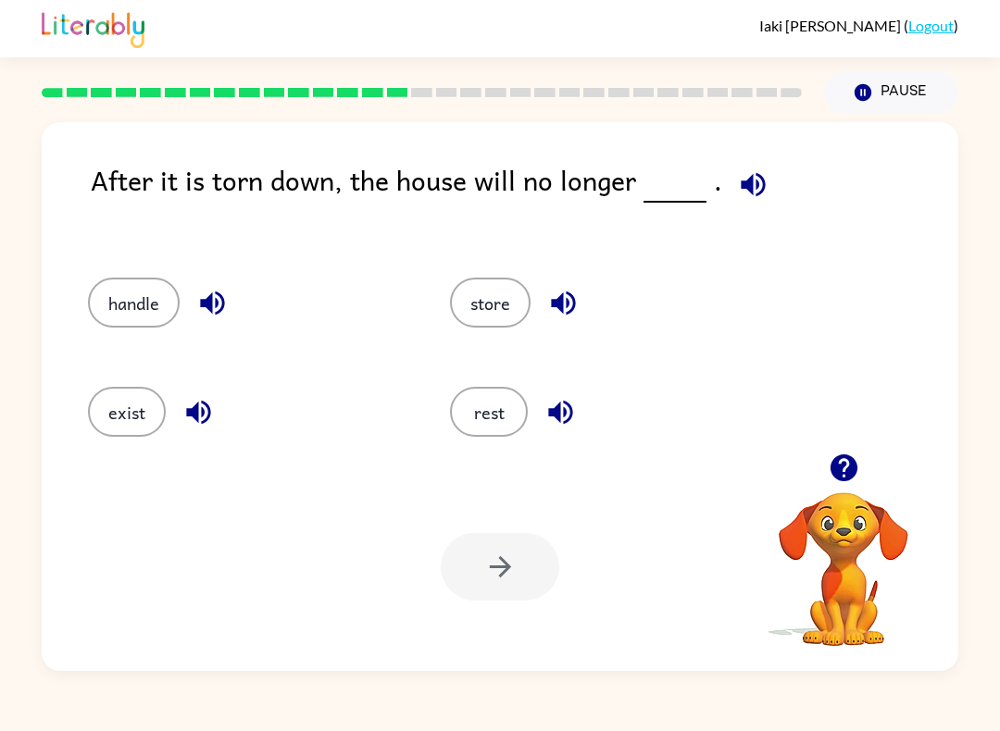
click at [741, 188] on icon "button" at bounding box center [752, 184] width 24 height 24
click at [154, 283] on button "handle" at bounding box center [134, 303] width 92 height 50
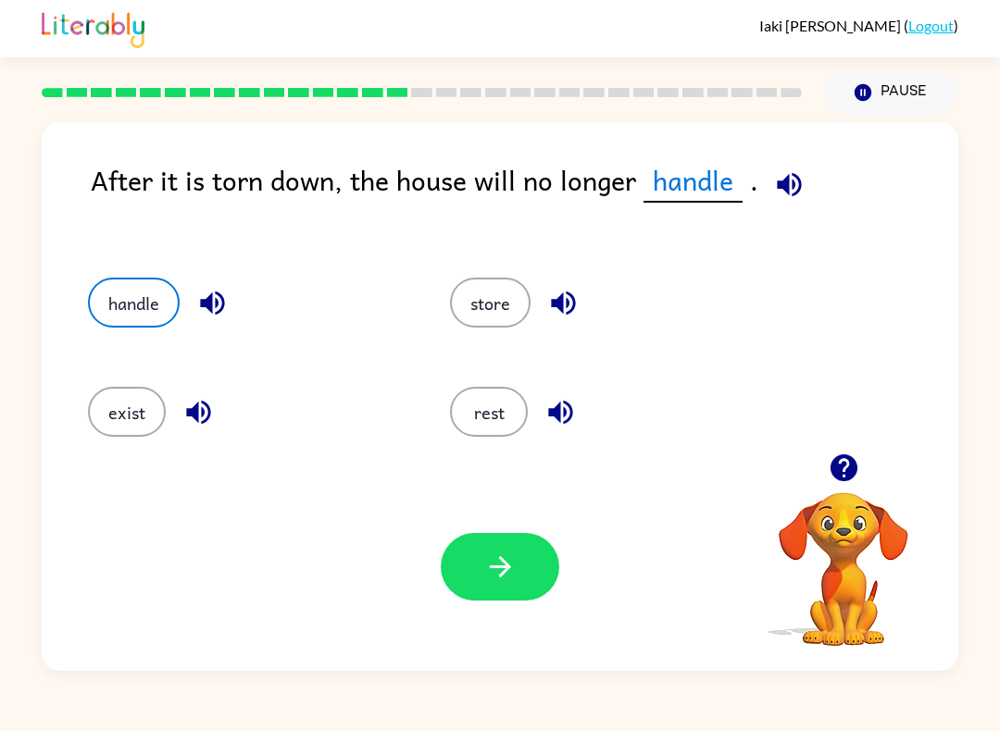
click at [459, 577] on button "button" at bounding box center [500, 567] width 118 height 68
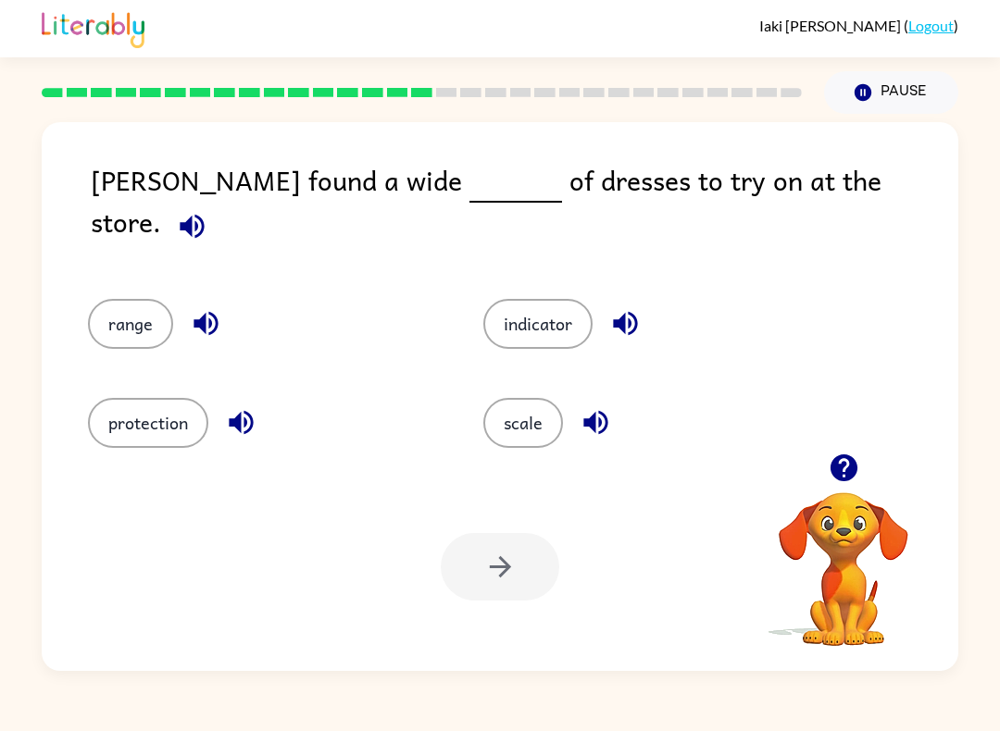
click at [208, 210] on icon "button" at bounding box center [192, 226] width 32 height 32
click at [528, 398] on button "scale" at bounding box center [523, 423] width 80 height 50
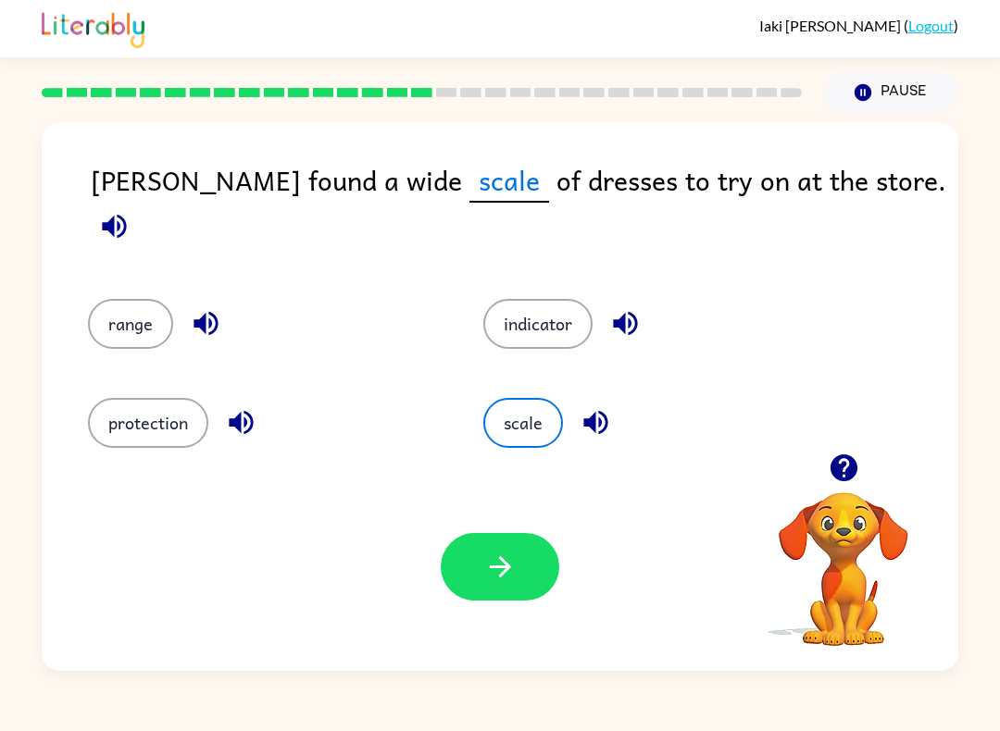
click at [505, 557] on icon "button" at bounding box center [500, 567] width 32 height 32
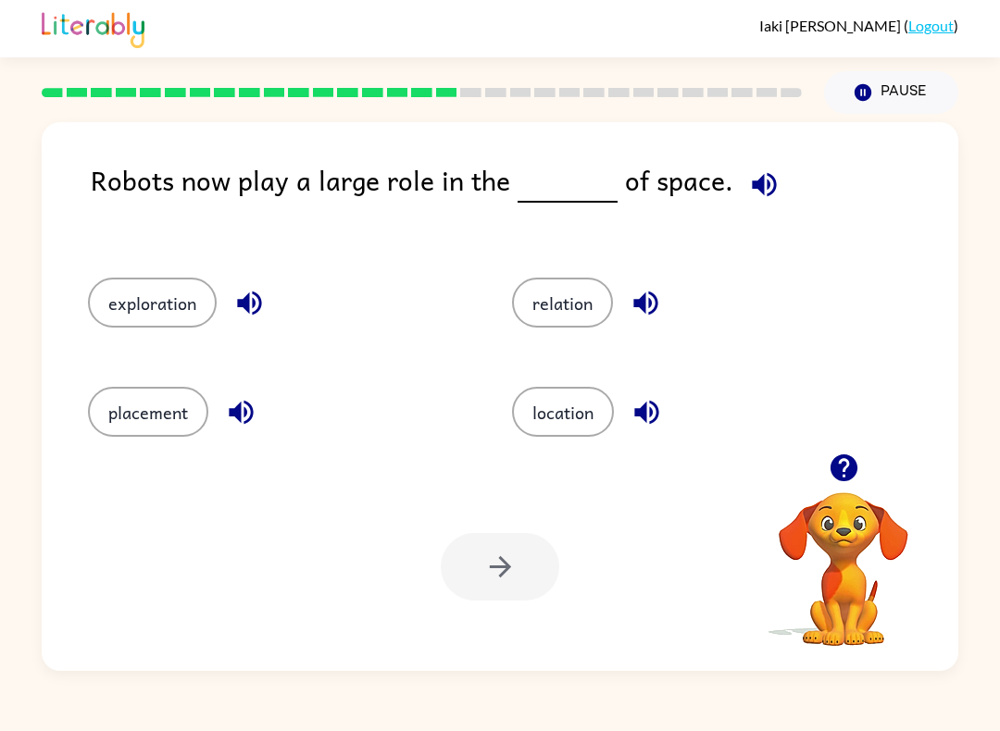
click at [800, 143] on div "Robots now play a large role in the of space. exploration relation placement lo…" at bounding box center [500, 396] width 916 height 549
click at [746, 205] on button "button" at bounding box center [763, 184] width 47 height 47
click at [168, 428] on button "placement" at bounding box center [148, 412] width 120 height 50
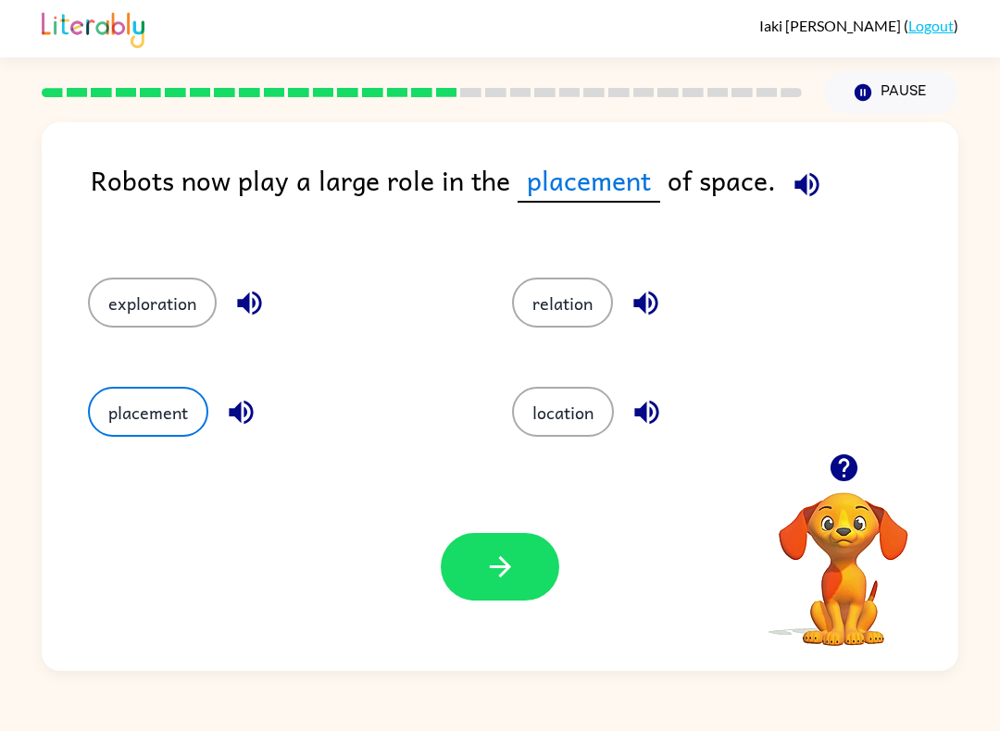
click at [476, 555] on button "button" at bounding box center [500, 567] width 118 height 68
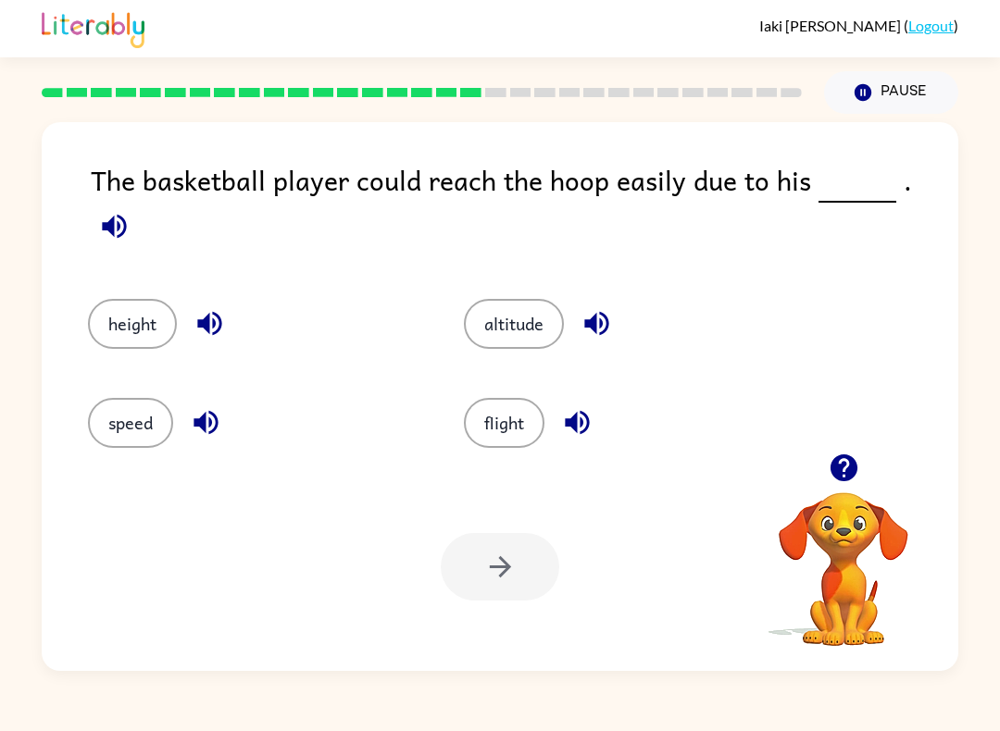
click at [130, 210] on icon "button" at bounding box center [114, 226] width 32 height 32
click at [577, 300] on button "button" at bounding box center [596, 323] width 47 height 47
click at [132, 304] on button "height" at bounding box center [132, 324] width 89 height 50
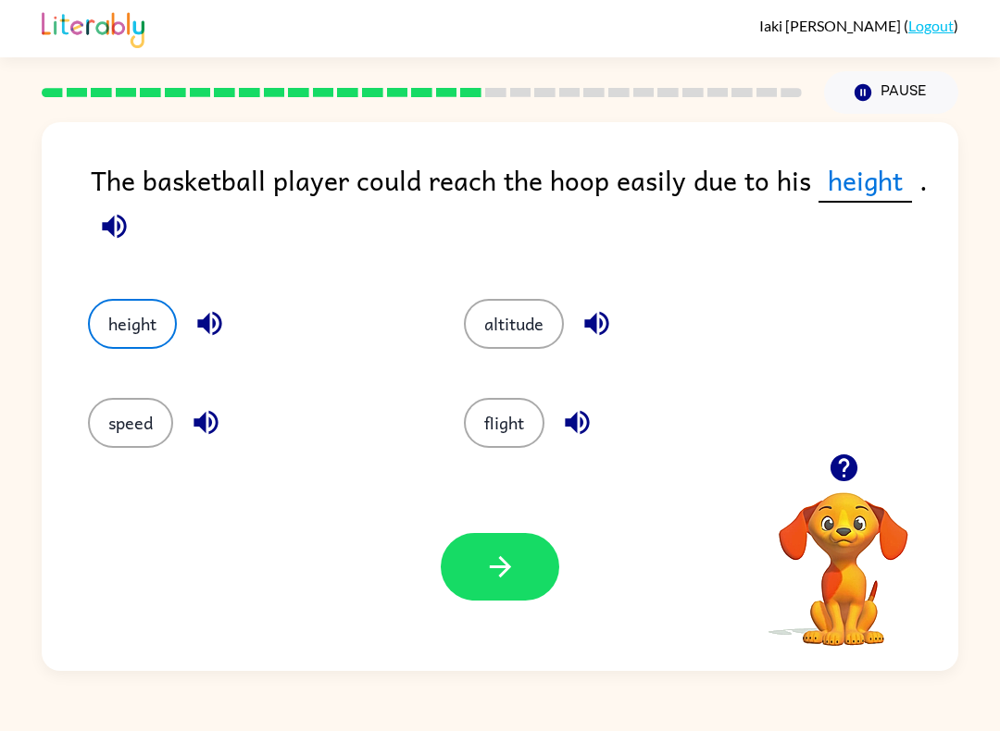
click at [515, 554] on icon "button" at bounding box center [500, 567] width 32 height 32
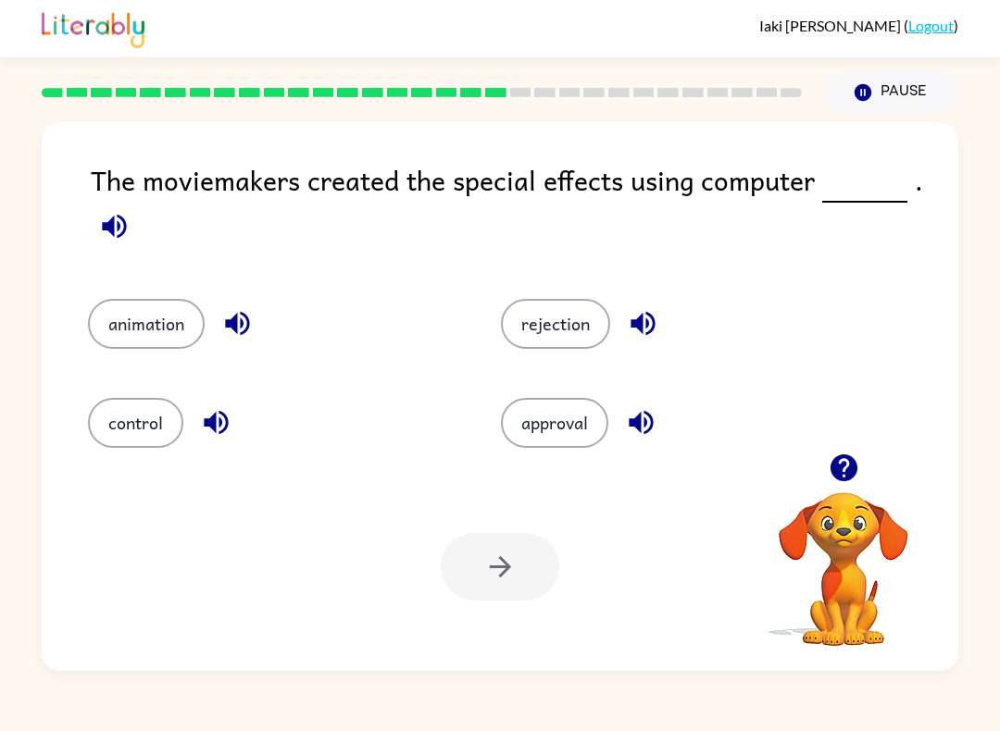
click at [93, 204] on span at bounding box center [114, 222] width 47 height 42
click at [111, 213] on icon "button" at bounding box center [114, 226] width 32 height 32
click at [148, 319] on button "animation" at bounding box center [146, 324] width 117 height 50
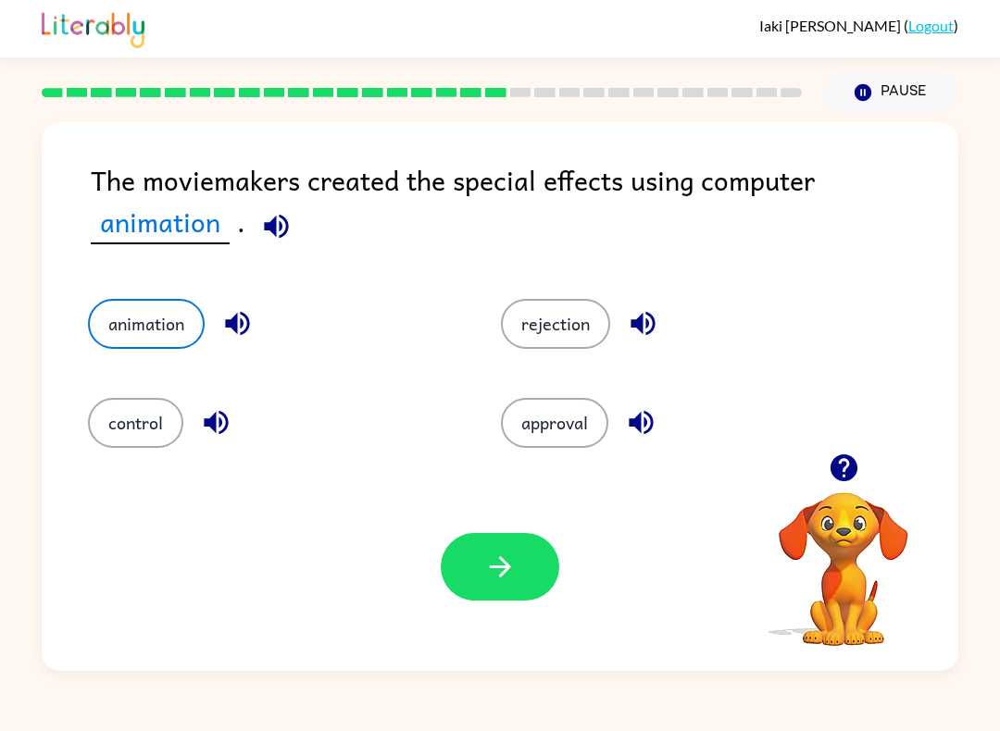
click at [113, 398] on button "control" at bounding box center [135, 423] width 95 height 50
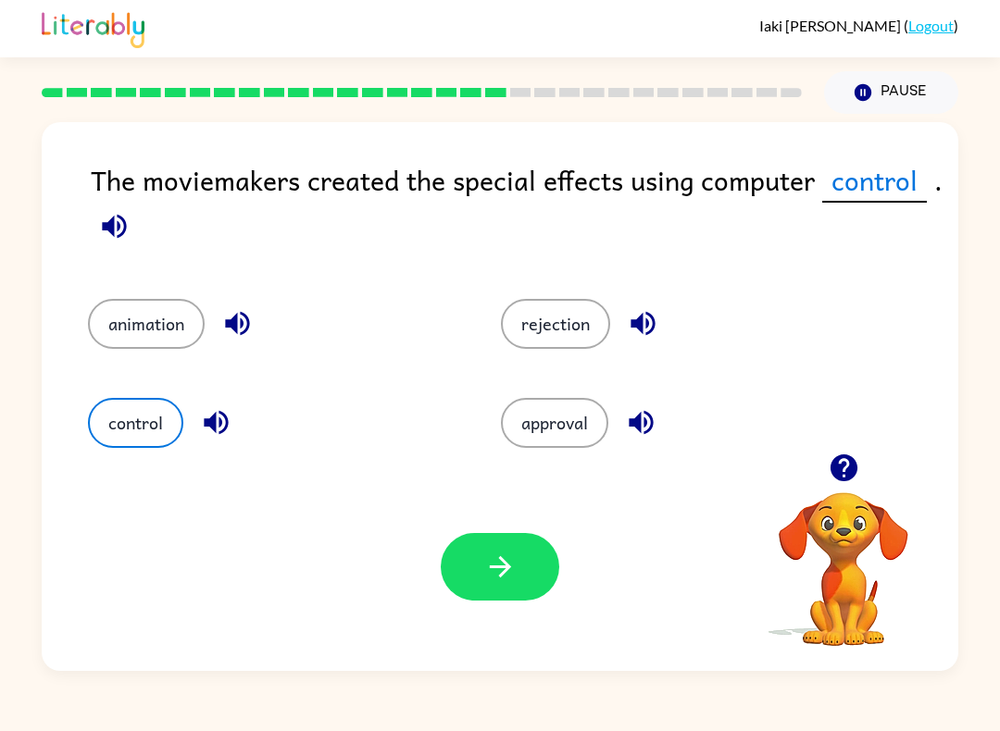
click at [126, 302] on button "animation" at bounding box center [146, 324] width 117 height 50
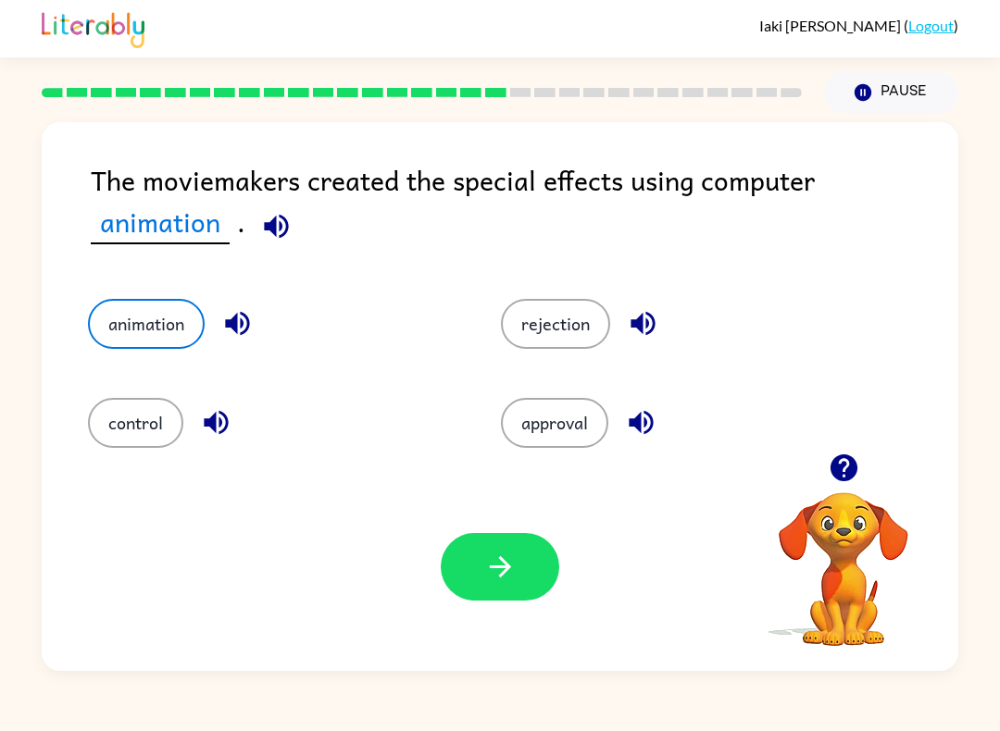
click at [476, 559] on button "button" at bounding box center [500, 567] width 118 height 68
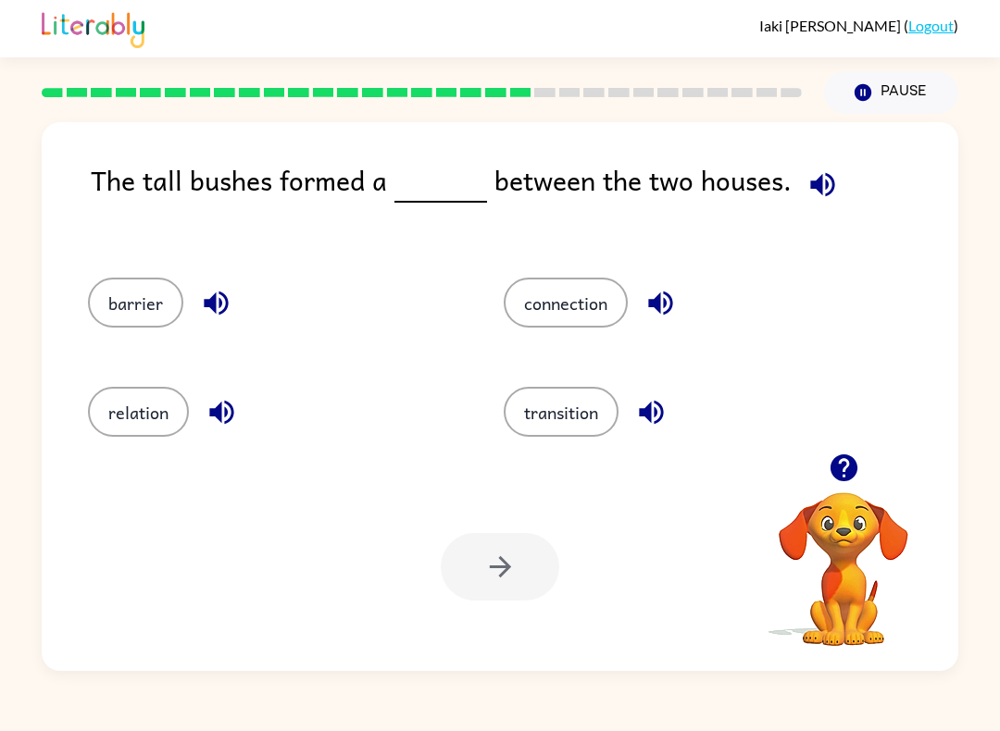
click at [826, 180] on icon "button" at bounding box center [822, 184] width 32 height 32
click at [117, 315] on button "barrier" at bounding box center [135, 303] width 95 height 50
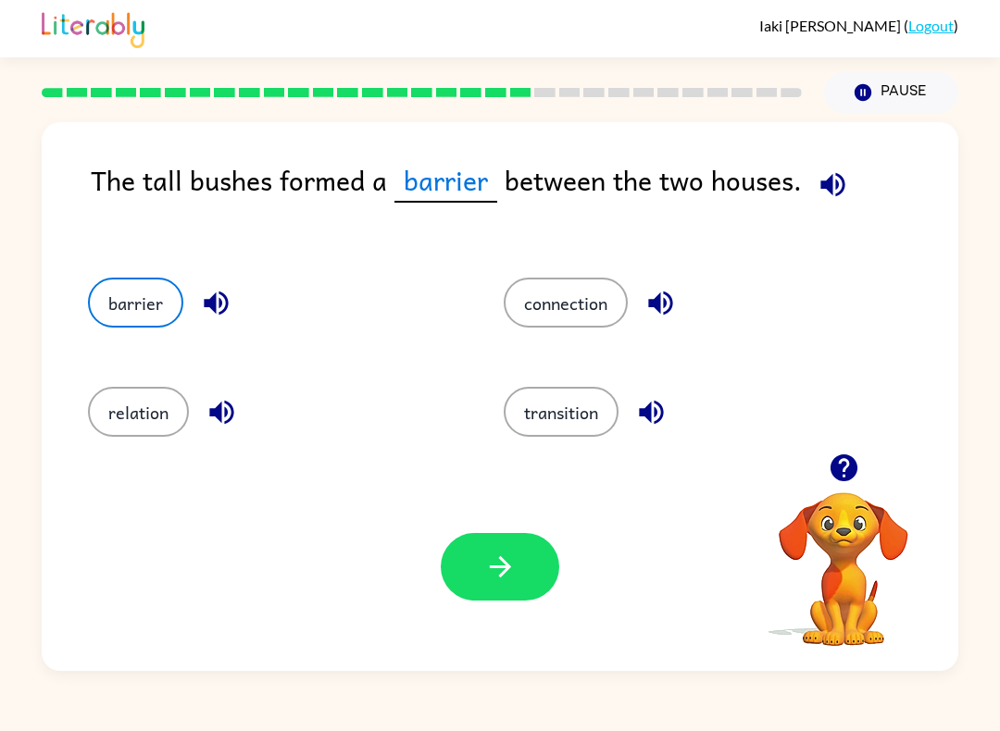
click at [513, 568] on icon "button" at bounding box center [500, 567] width 32 height 32
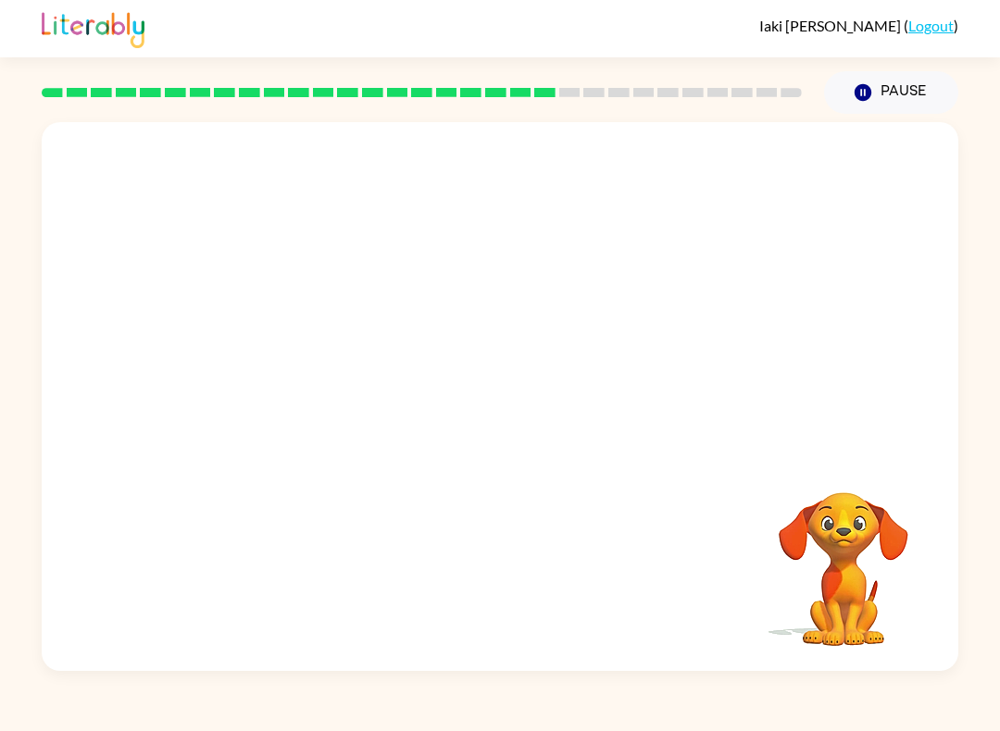
click at [346, 163] on video "Your browser must support playing .mp4 files to use Literably. Please try using…" at bounding box center [500, 287] width 916 height 331
click at [514, 411] on icon "button" at bounding box center [500, 406] width 32 height 32
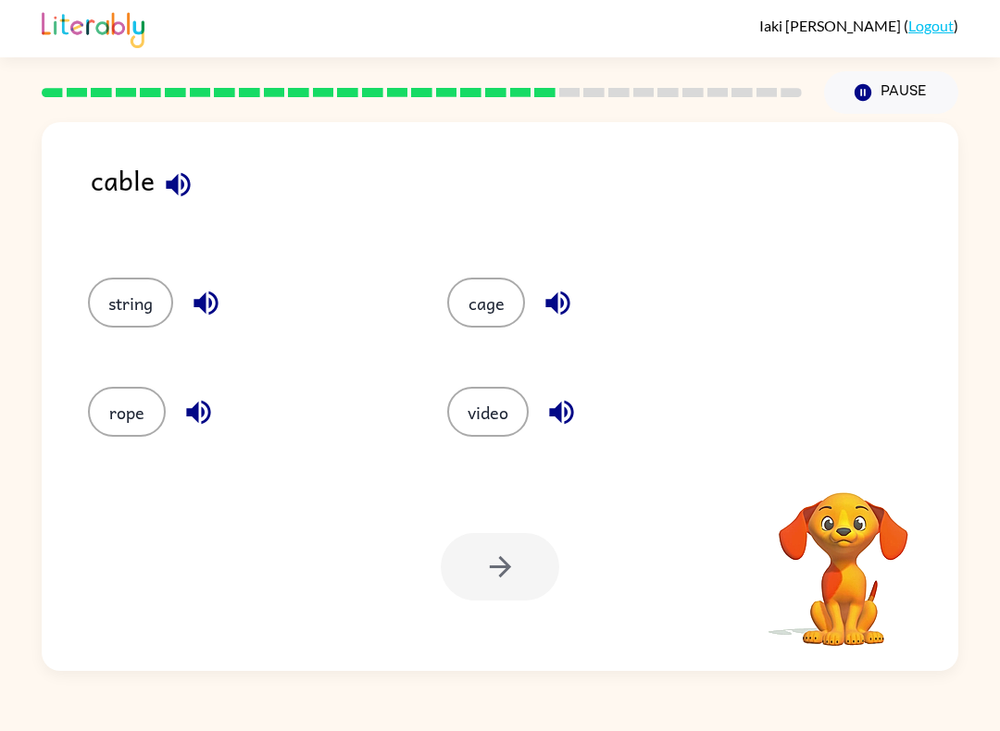
click at [590, 155] on div "cable string cage rope video Your browser must support playing .mp4 files to us…" at bounding box center [500, 396] width 916 height 549
click at [116, 311] on button "string" at bounding box center [130, 303] width 85 height 50
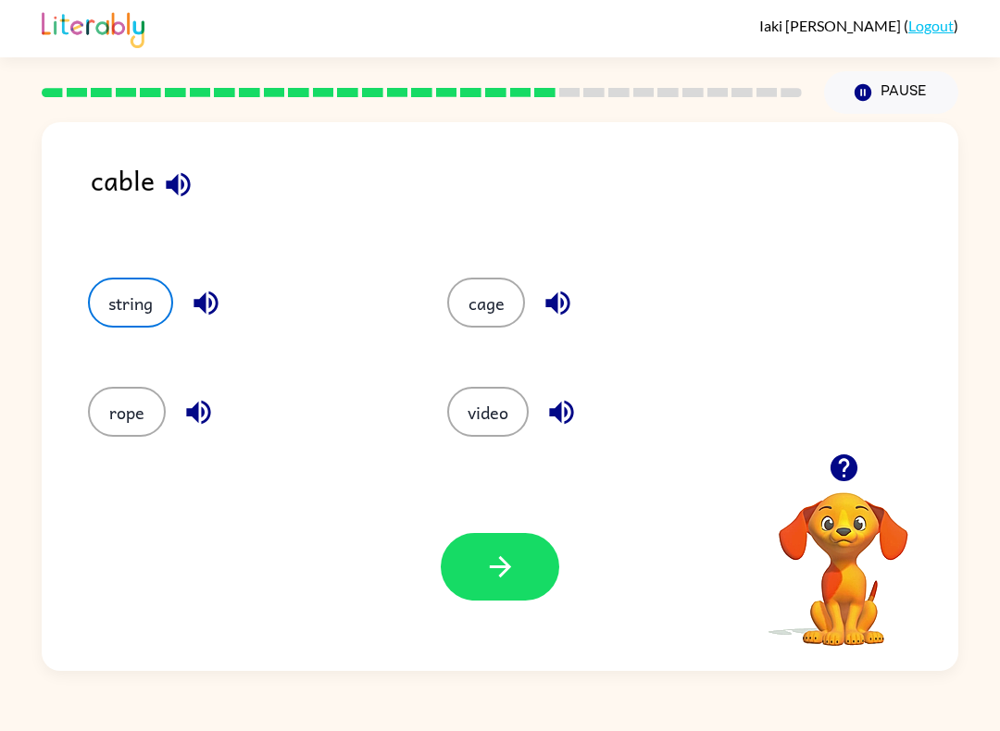
click at [488, 549] on button "button" at bounding box center [500, 567] width 118 height 68
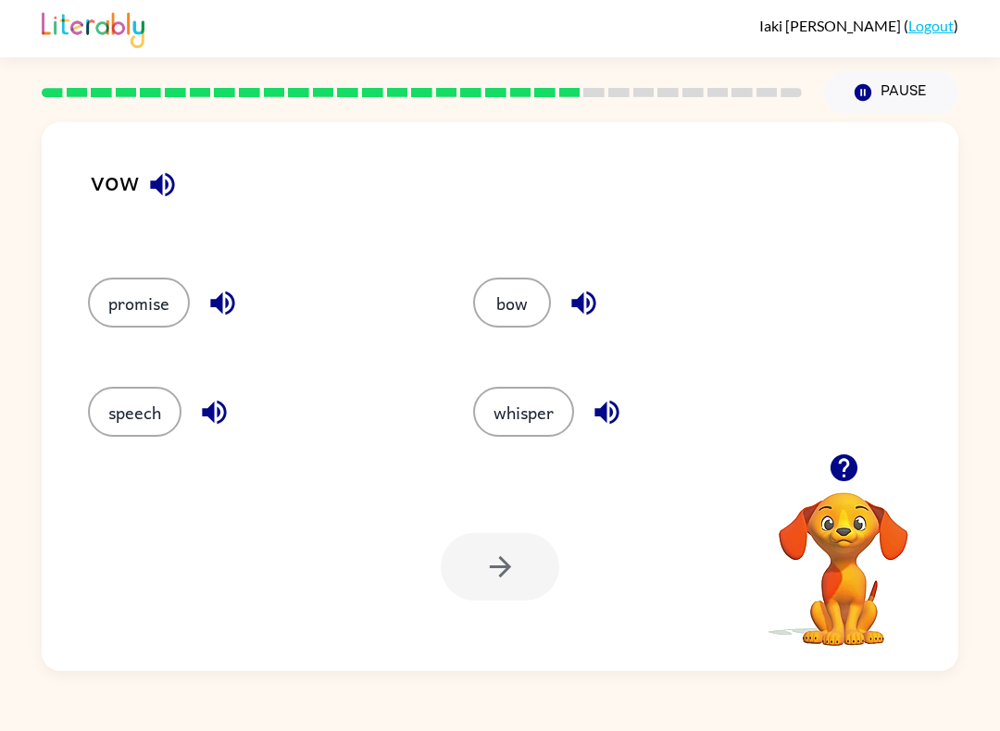
click at [521, 398] on button "whisper" at bounding box center [523, 412] width 101 height 50
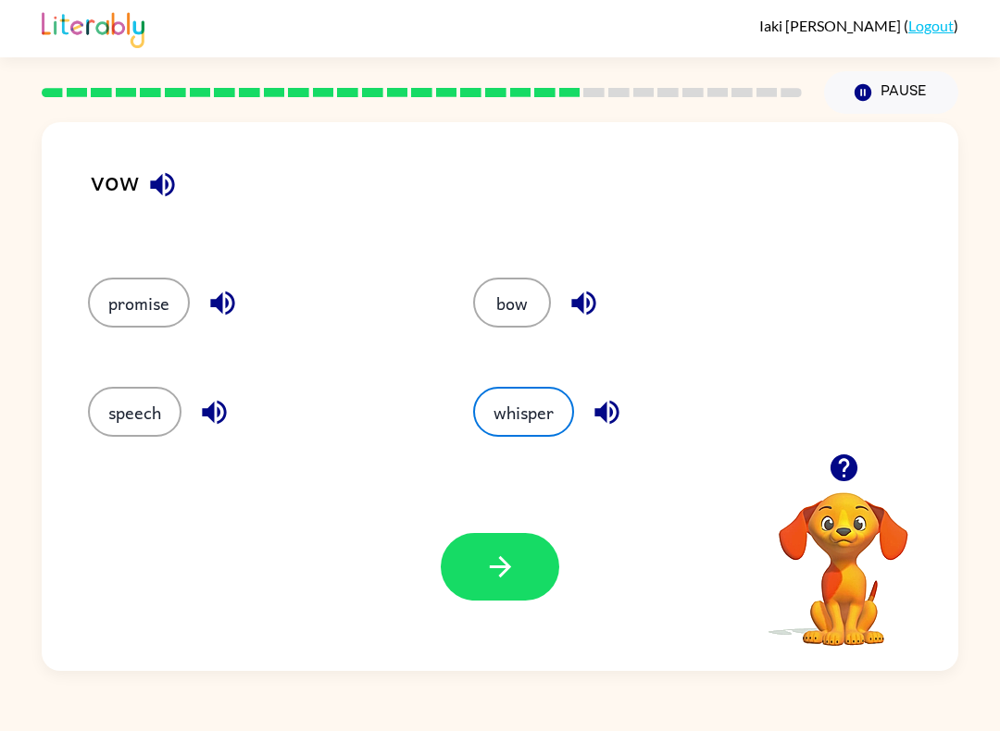
click at [469, 597] on button "button" at bounding box center [500, 567] width 118 height 68
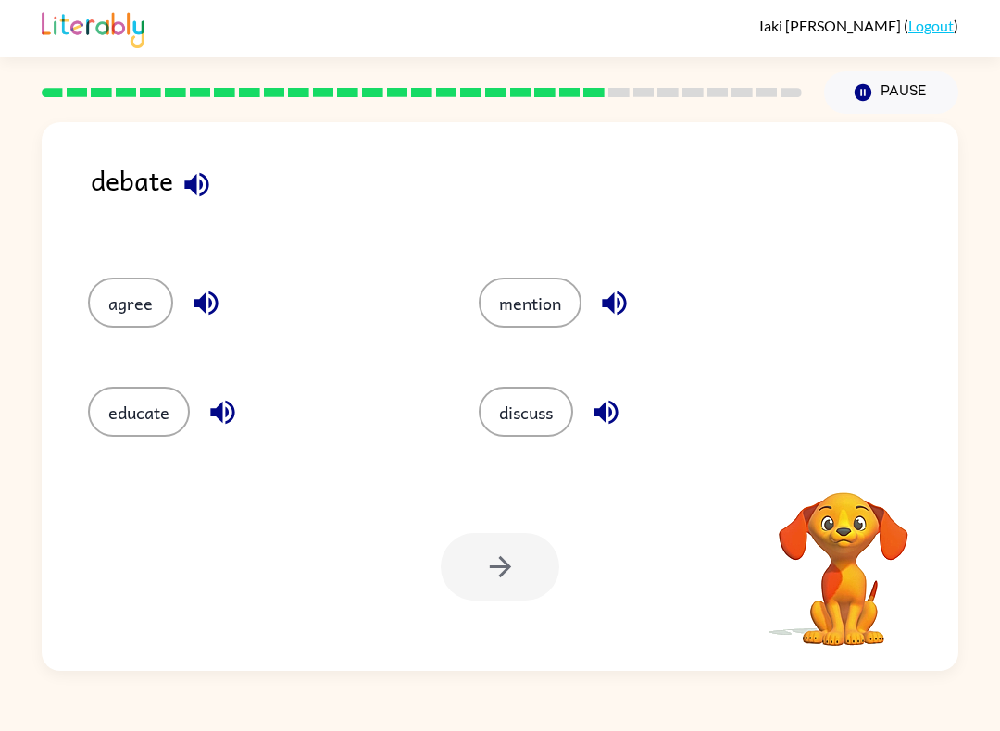
click at [199, 192] on icon "button" at bounding box center [196, 184] width 32 height 32
click at [527, 416] on button "discuss" at bounding box center [525, 412] width 94 height 50
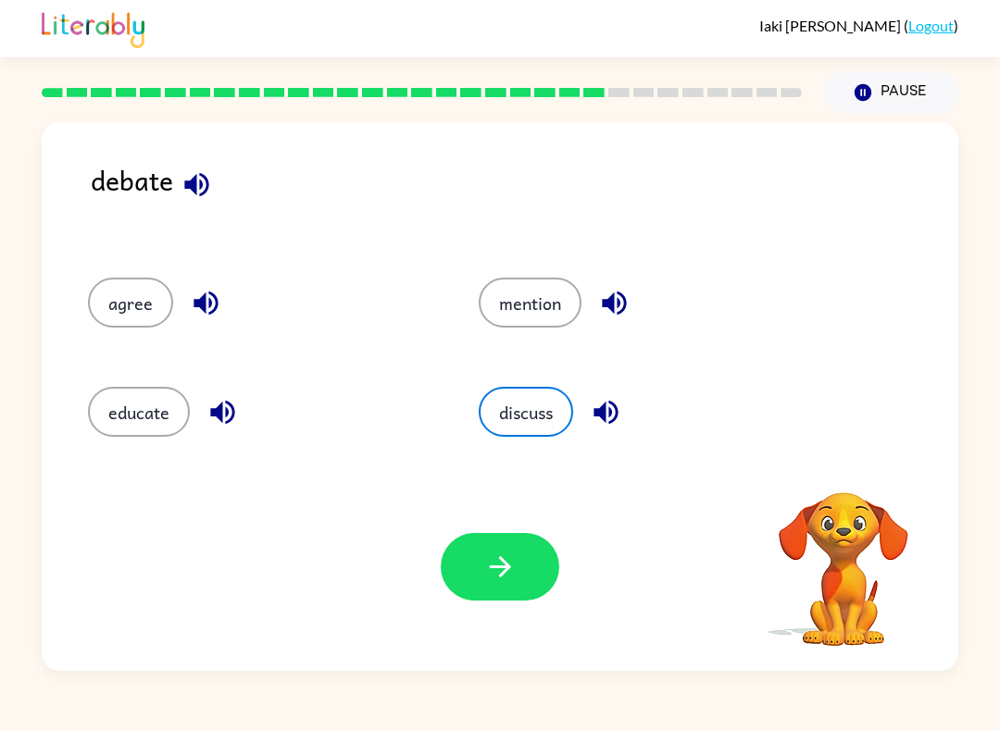
click at [500, 577] on icon "button" at bounding box center [499, 566] width 21 height 21
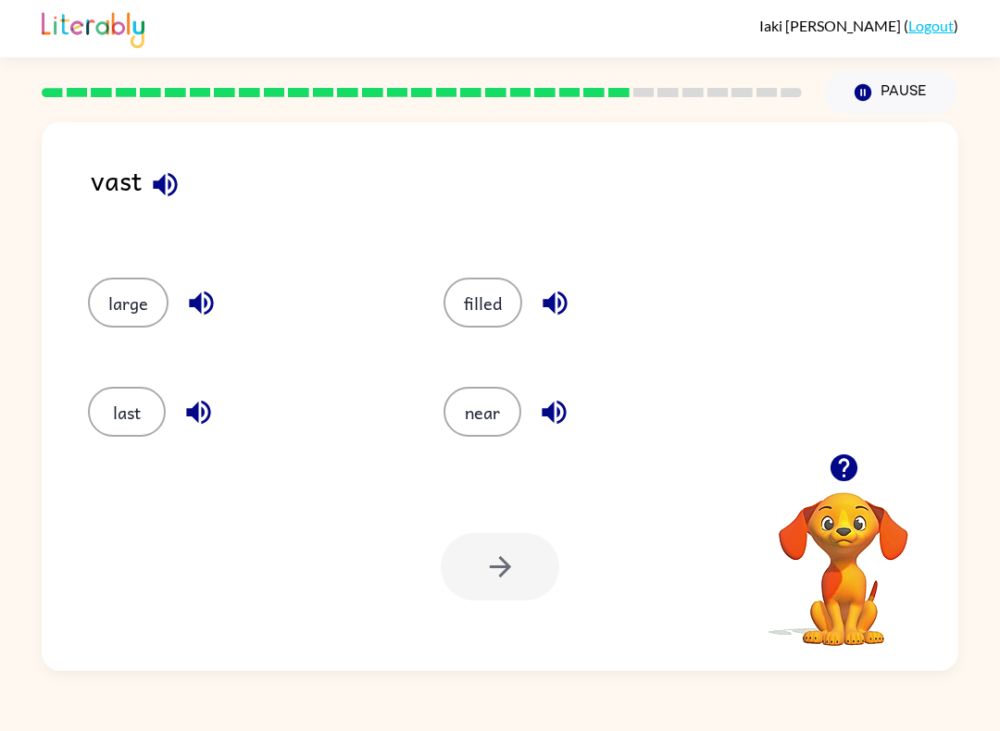
click at [121, 356] on div "last" at bounding box center [230, 406] width 355 height 109
click at [127, 390] on button "last" at bounding box center [127, 412] width 78 height 50
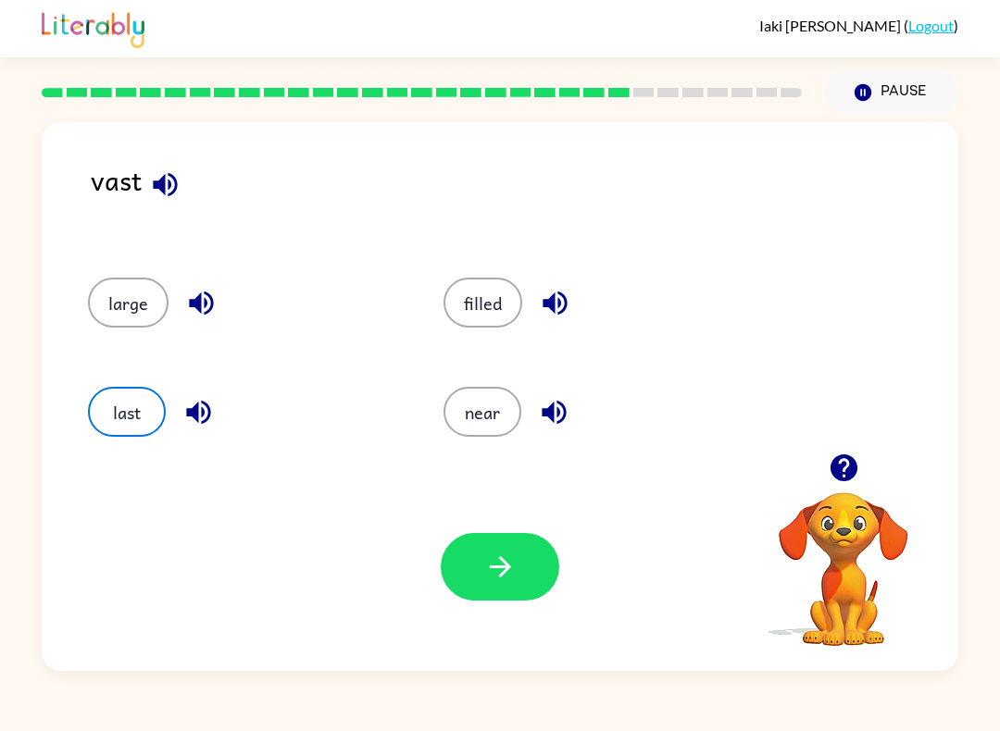
click at [510, 525] on div "Your browser must support playing .mp4 files to use Literably. Please try using…" at bounding box center [500, 567] width 916 height 208
click at [508, 567] on icon "button" at bounding box center [499, 566] width 21 height 21
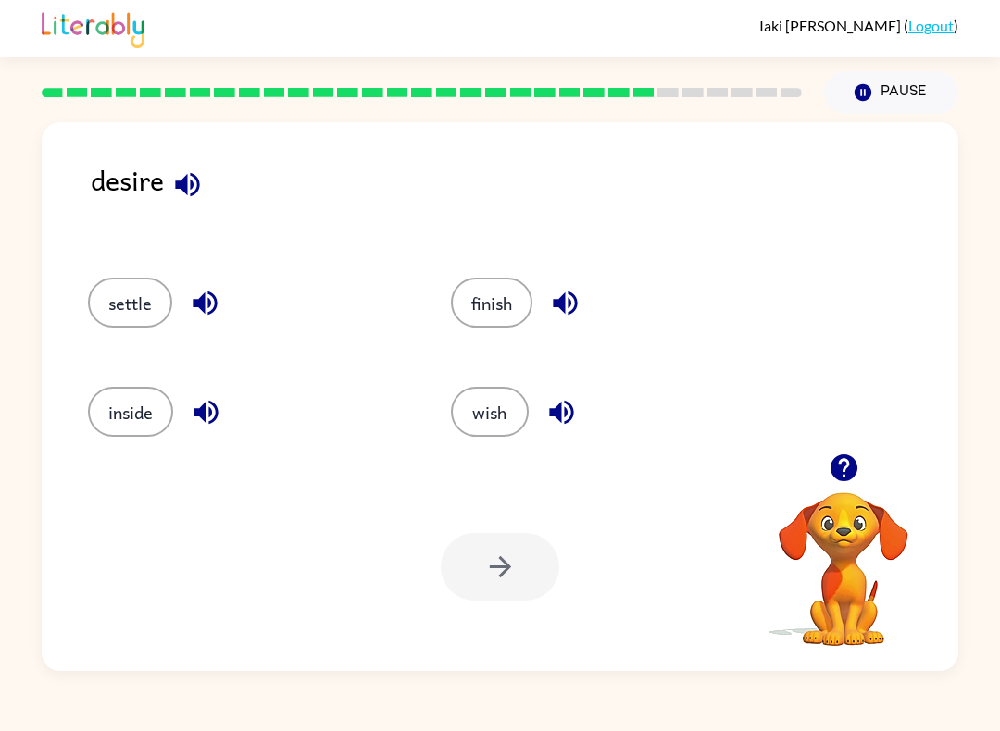
click at [115, 396] on button "inside" at bounding box center [130, 412] width 85 height 50
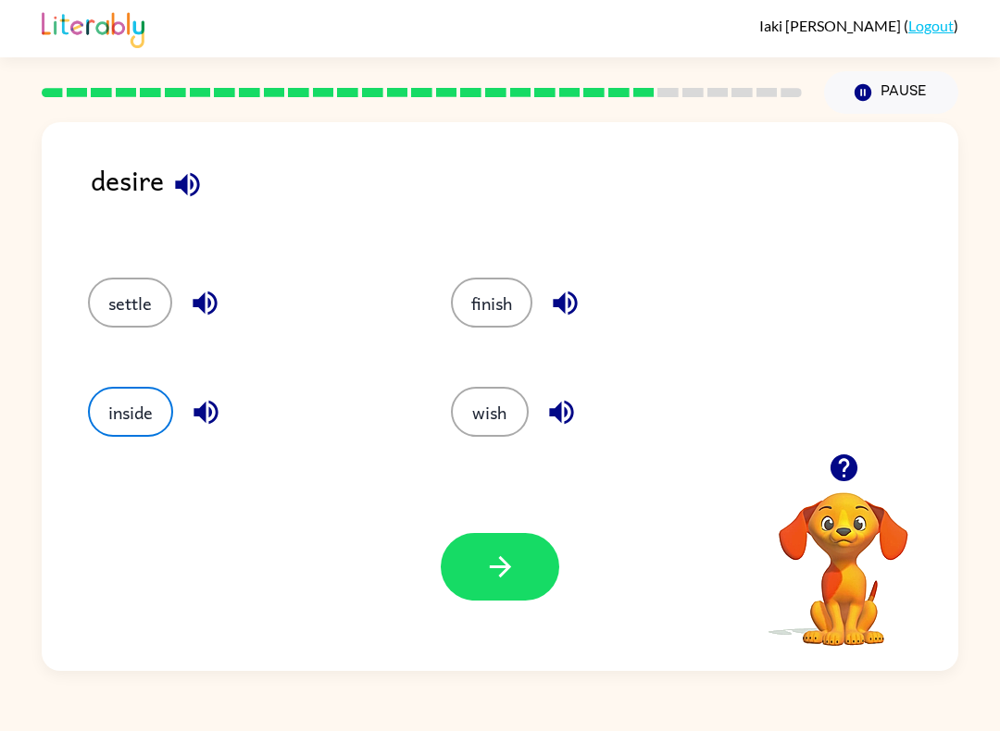
click at [546, 511] on div "Your browser must support playing .mp4 files to use Literably. Please try using…" at bounding box center [500, 567] width 916 height 208
click at [521, 569] on button "button" at bounding box center [500, 567] width 118 height 68
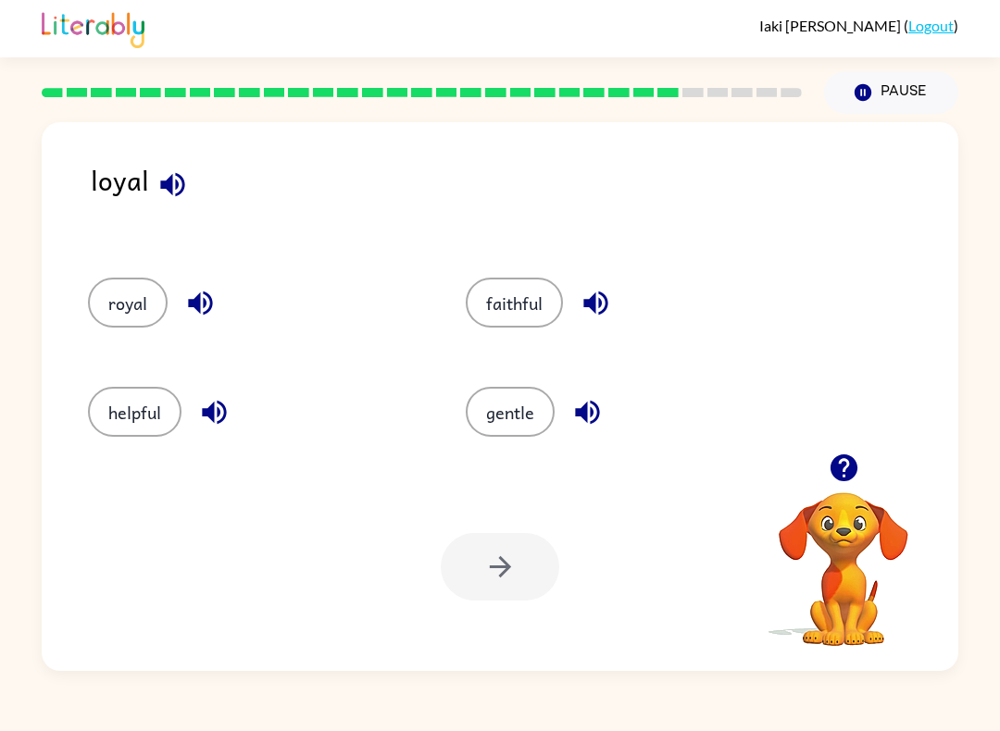
click at [122, 299] on button "royal" at bounding box center [128, 303] width 80 height 50
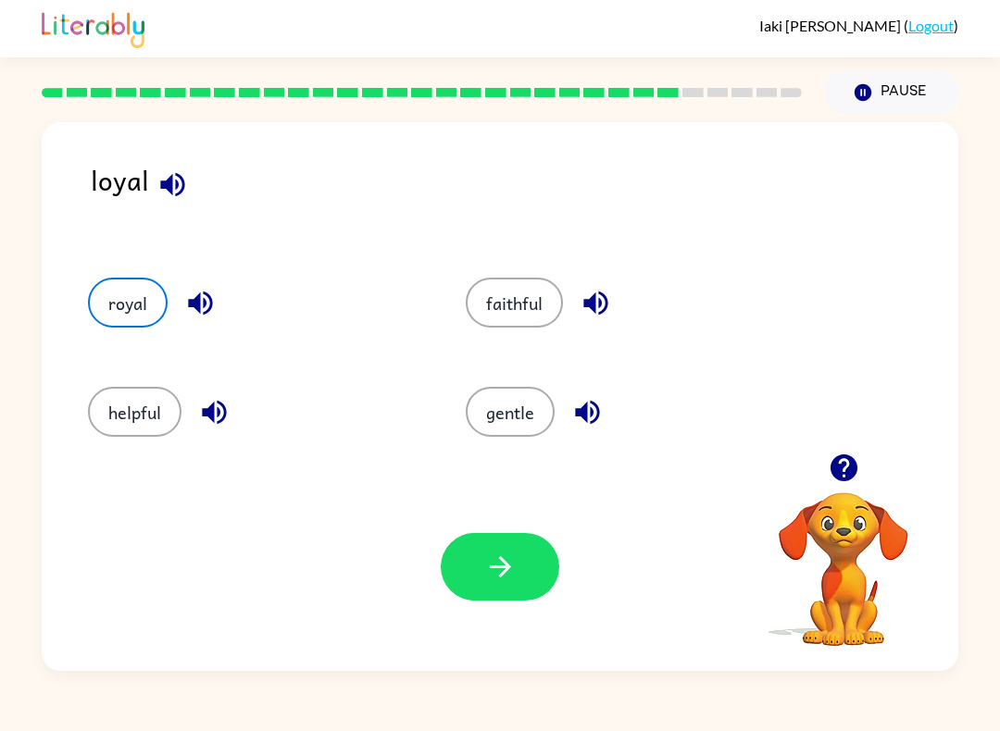
click at [514, 556] on icon "button" at bounding box center [500, 567] width 32 height 32
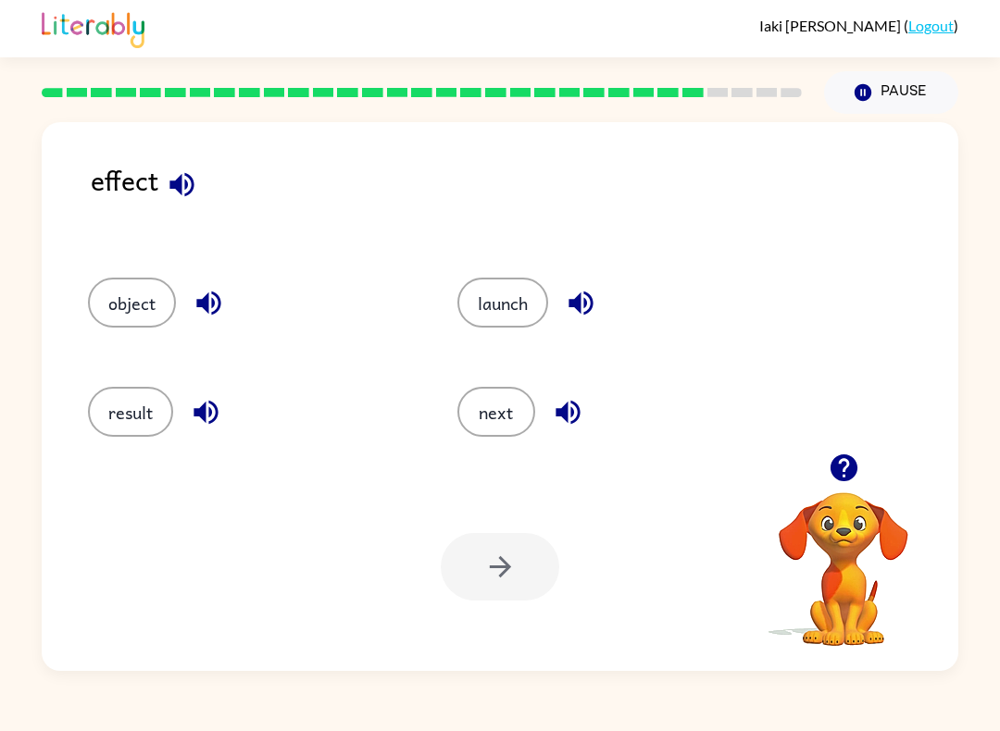
click at [508, 275] on div "launch" at bounding box center [606, 296] width 369 height 109
click at [506, 292] on button "launch" at bounding box center [502, 303] width 91 height 50
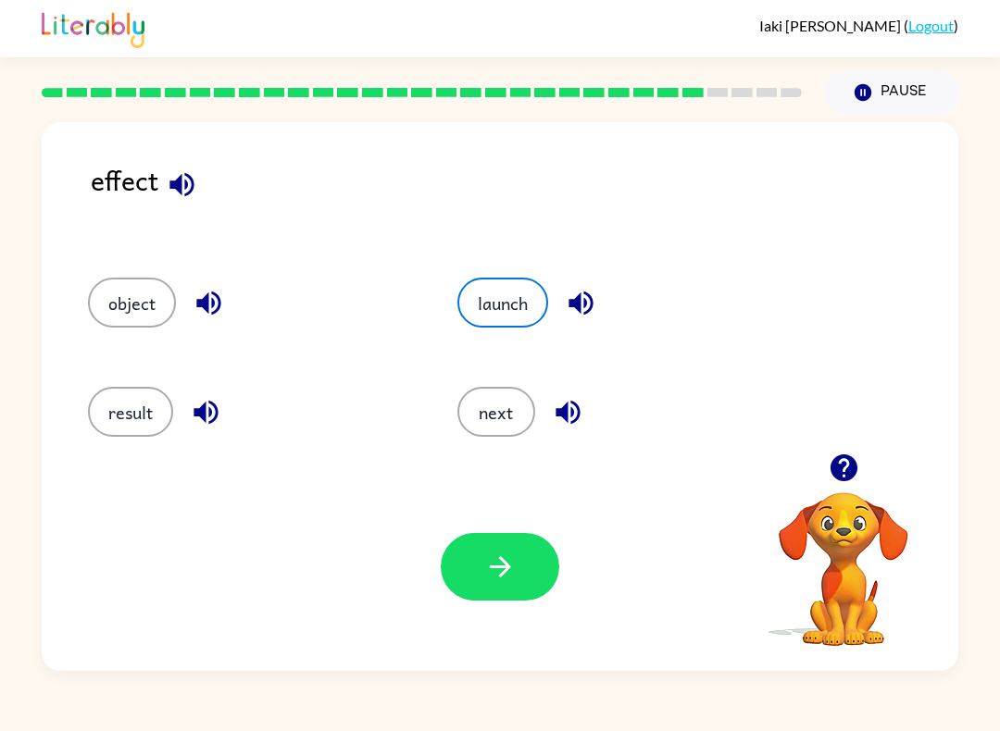
click at [129, 407] on button "result" at bounding box center [130, 412] width 85 height 50
click at [521, 561] on button "button" at bounding box center [500, 567] width 118 height 68
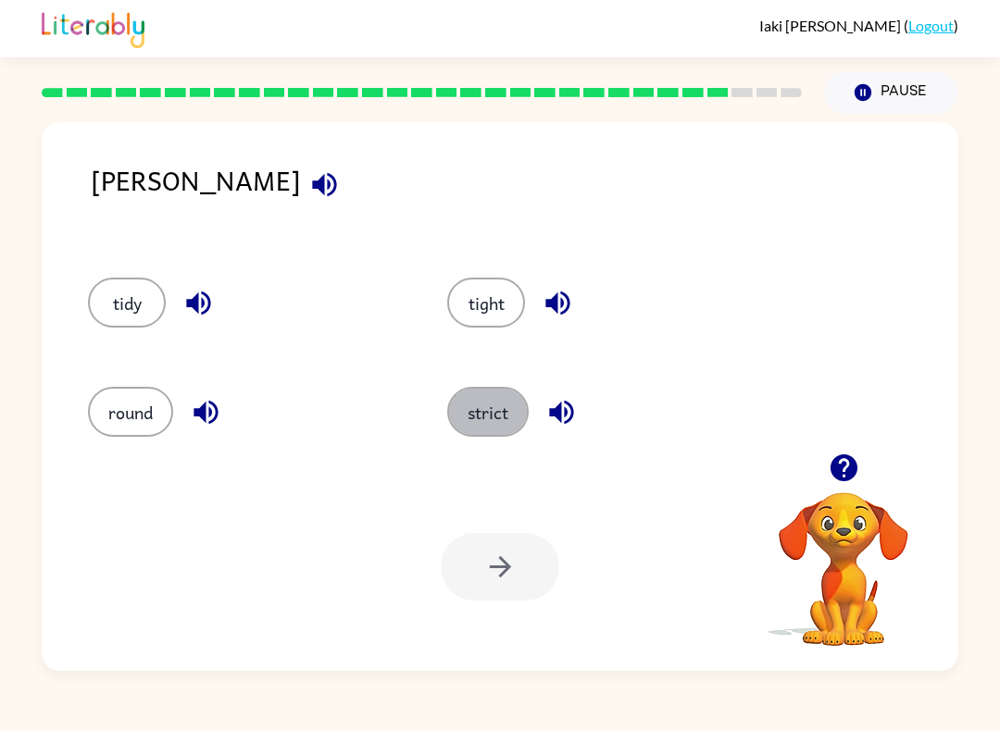
click at [514, 397] on button "strict" at bounding box center [487, 412] width 81 height 50
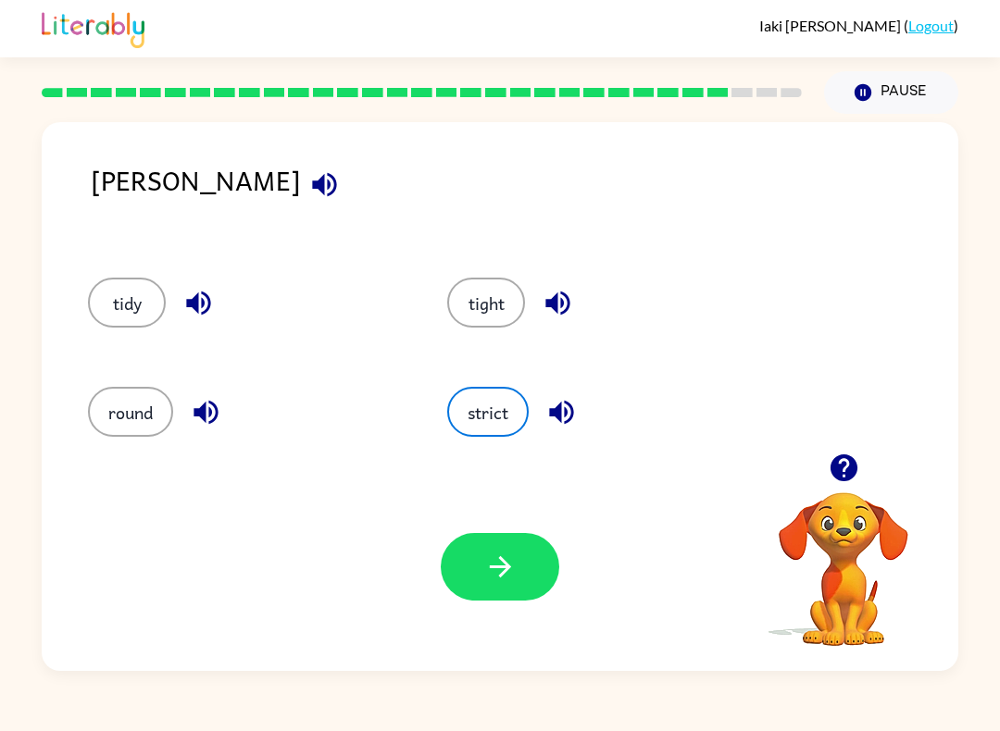
click at [539, 565] on button "button" at bounding box center [500, 567] width 118 height 68
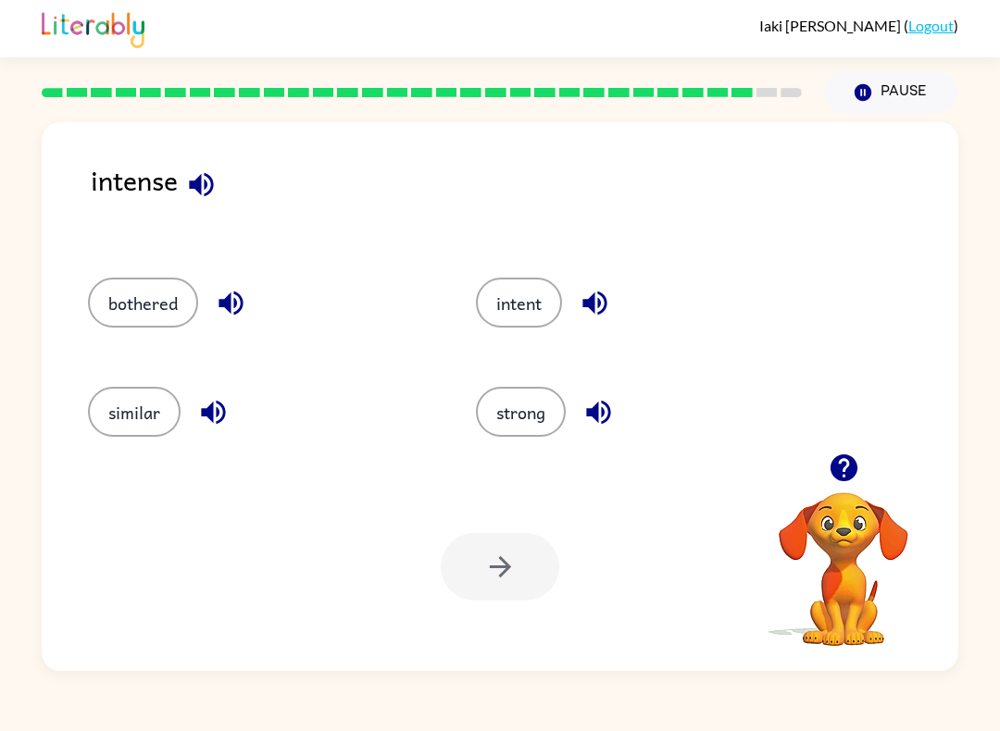
click at [526, 429] on button "strong" at bounding box center [521, 412] width 90 height 50
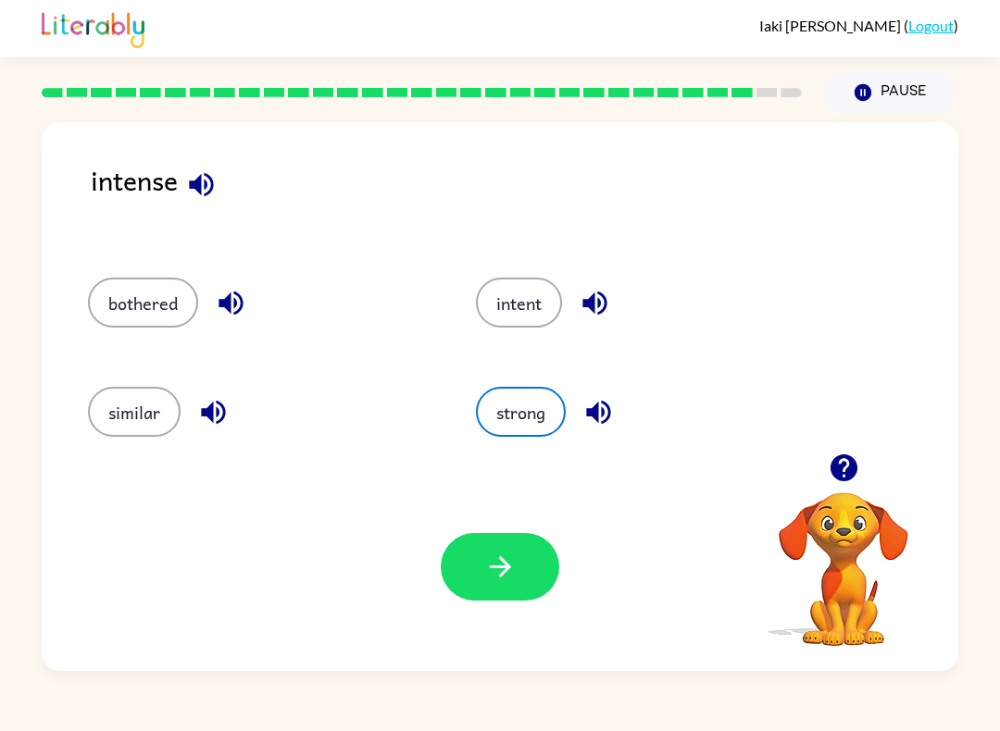
click at [490, 553] on icon "button" at bounding box center [500, 567] width 32 height 32
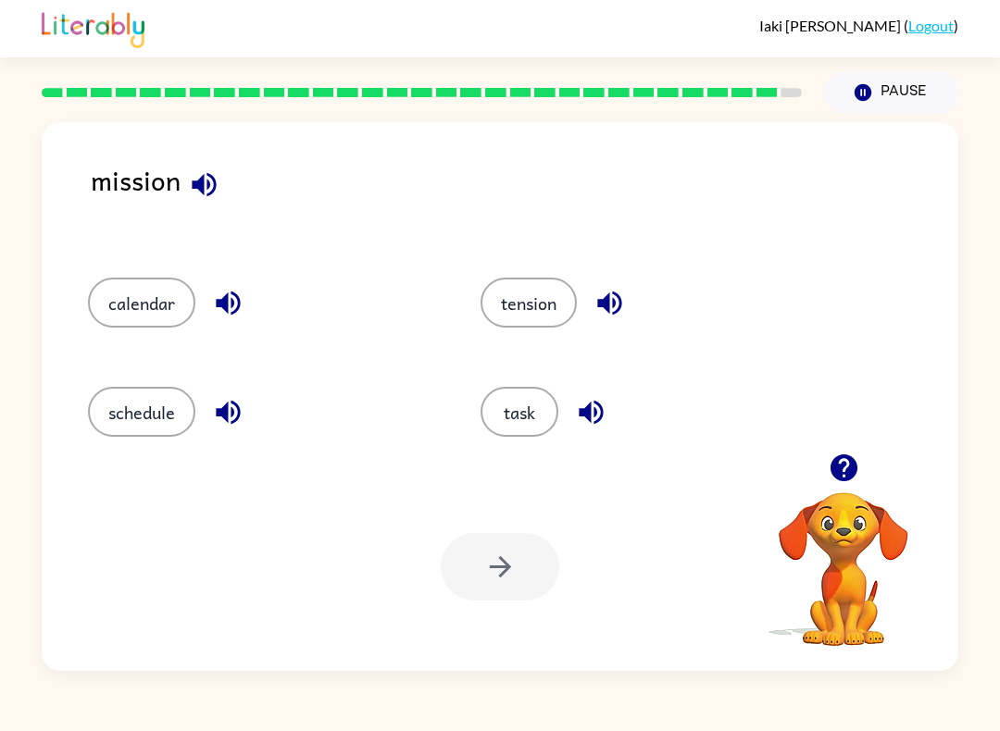
click at [516, 398] on button "task" at bounding box center [519, 412] width 78 height 50
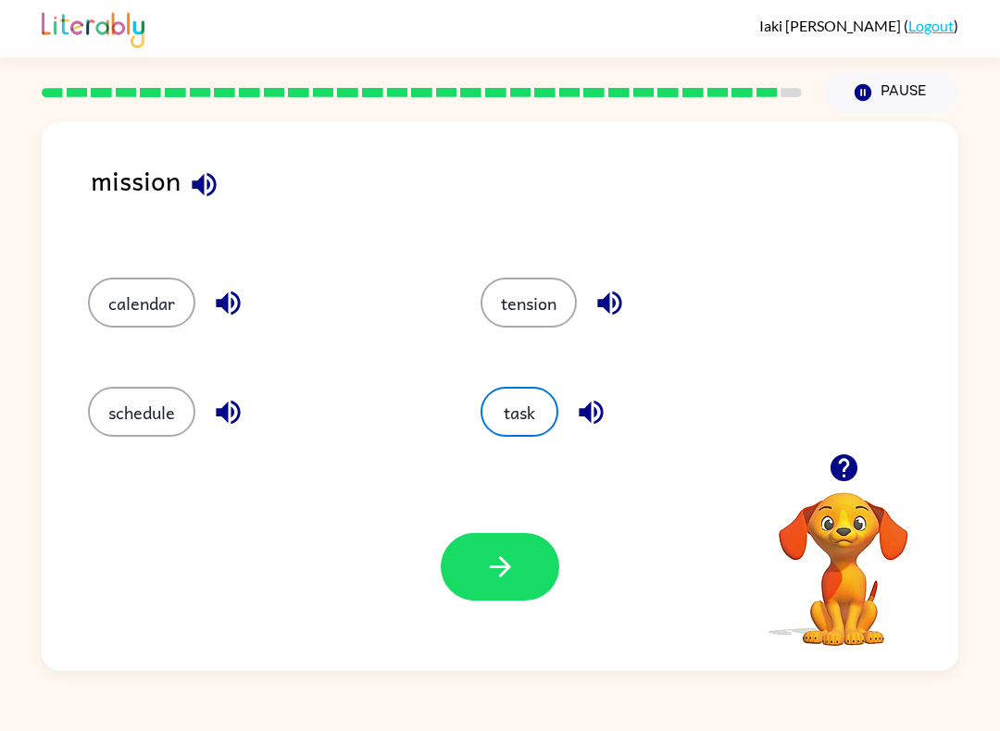
click at [506, 588] on button "button" at bounding box center [500, 567] width 118 height 68
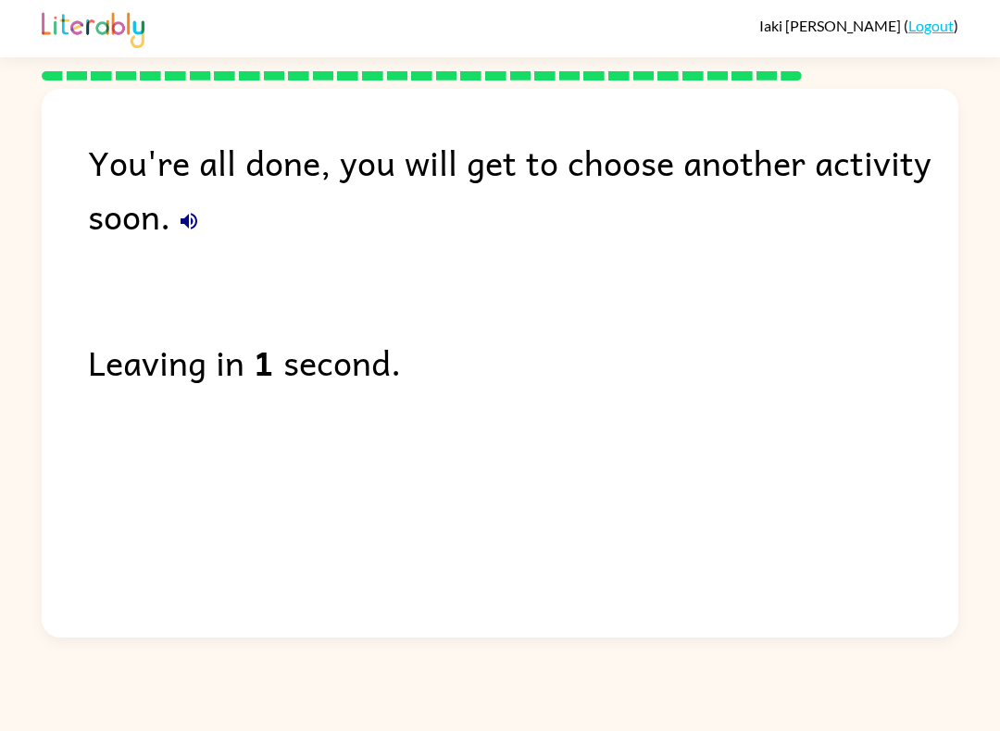
click at [186, 218] on icon "button" at bounding box center [189, 221] width 22 height 22
